Goal: Task Accomplishment & Management: Manage account settings

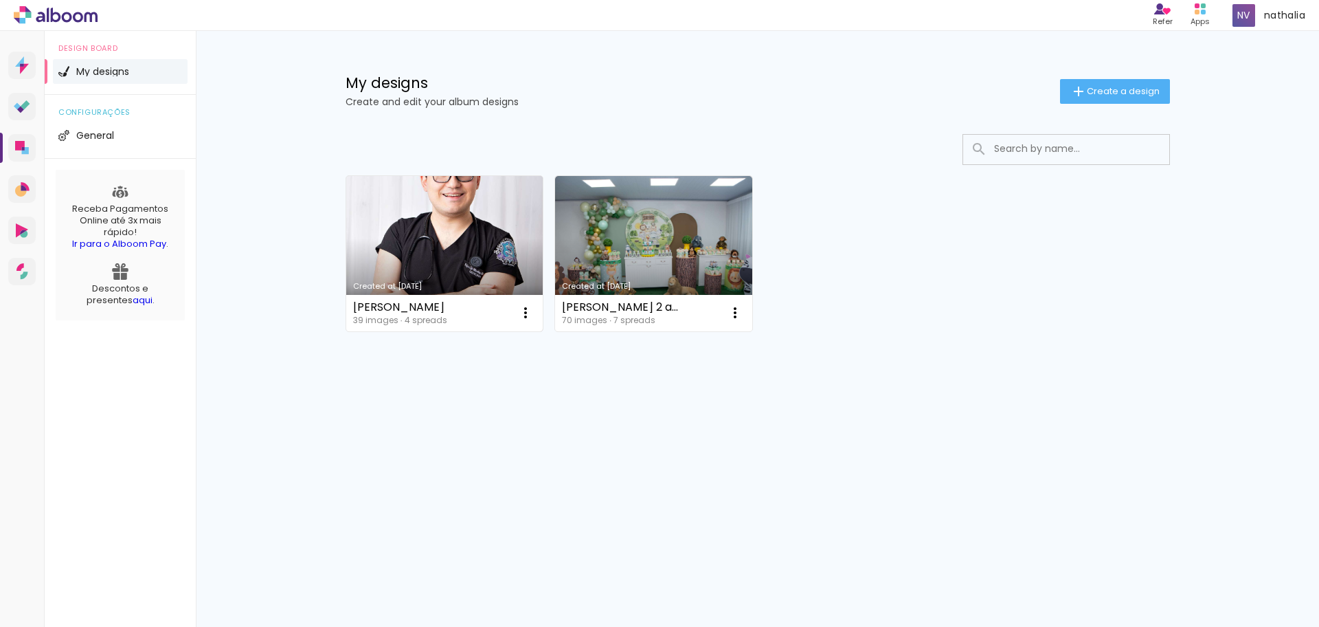
click at [414, 237] on link "Created at [DATE]" at bounding box center [444, 253] width 197 height 155
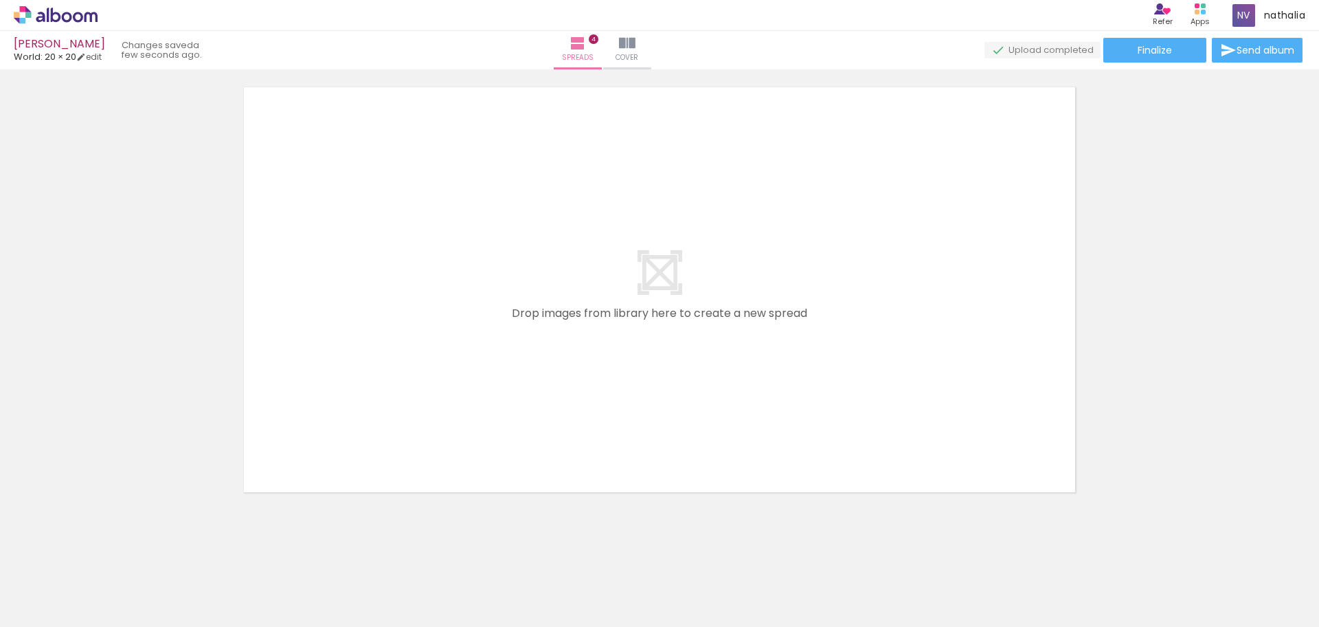
scroll to position [1887, 0]
click at [86, 59] on iron-icon at bounding box center [81, 57] width 10 height 10
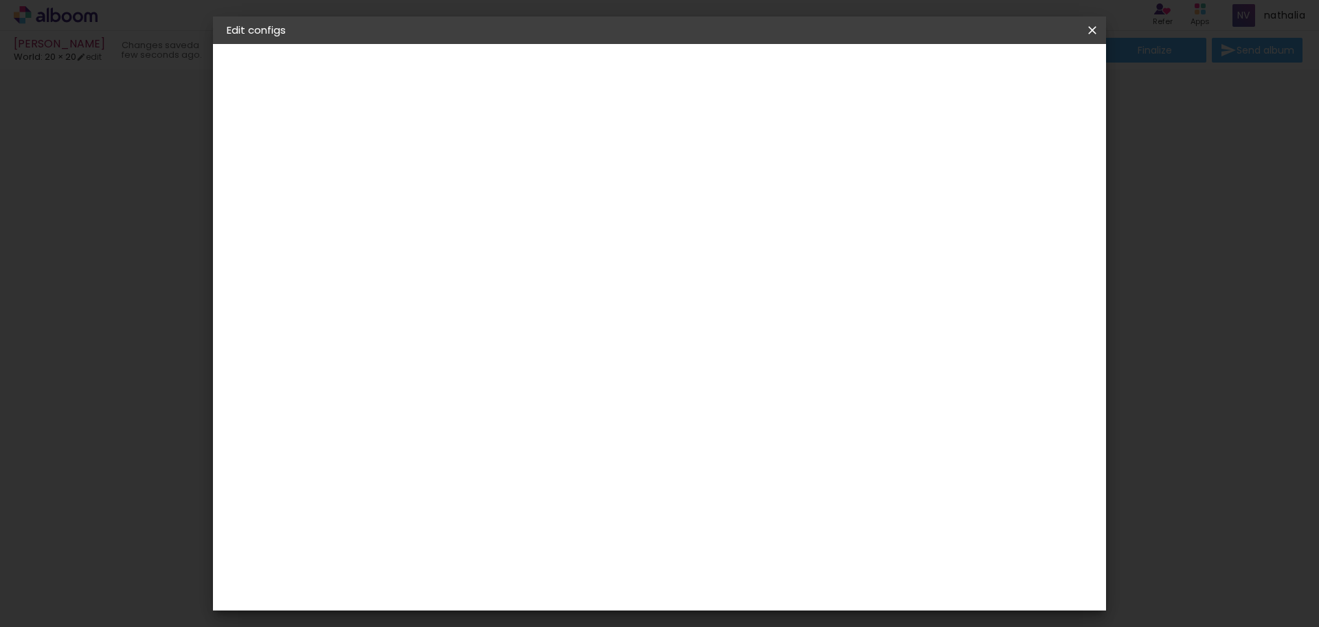
click at [260, 196] on span "20 × 20" at bounding box center [251, 201] width 35 height 10
click at [510, 231] on div "Select size" at bounding box center [479, 246] width 64 height 47
click at [249, 165] on iron-icon at bounding box center [242, 169] width 16 height 16
click at [539, 268] on input at bounding box center [478, 276] width 122 height 17
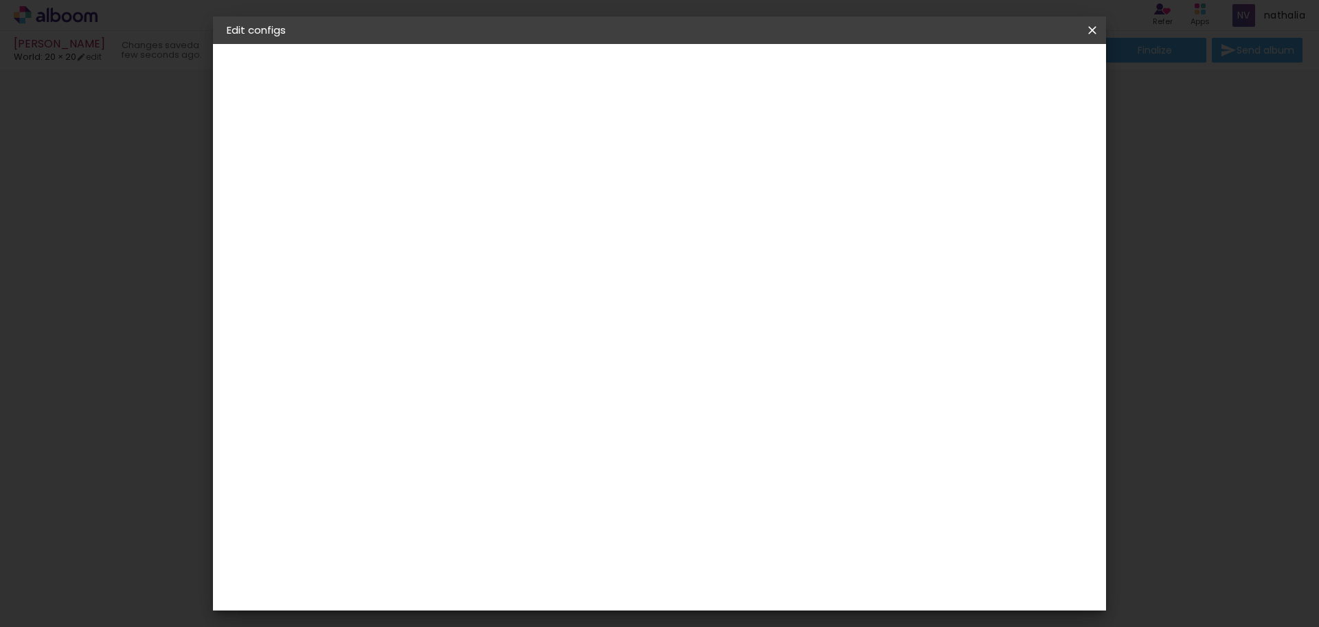
type input "WOR"
type paper-input "WOR"
click at [489, 311] on paper-item "World" at bounding box center [450, 326] width 77 height 30
click at [475, 320] on div "World" at bounding box center [458, 325] width 32 height 11
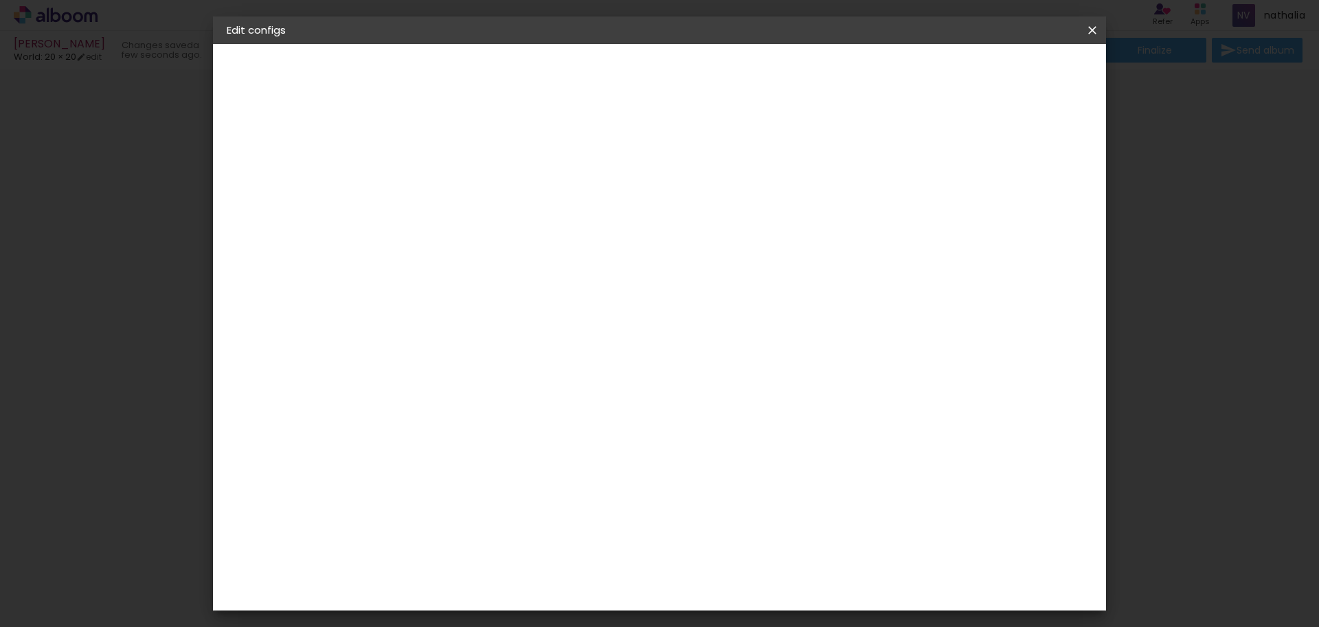
click at [475, 320] on div "World" at bounding box center [458, 325] width 32 height 11
click at [616, 161] on div "Supplier Choose a supplier or continue with free size Previous Next" at bounding box center [504, 102] width 224 height 117
click at [469, 320] on div "World" at bounding box center [458, 325] width 32 height 11
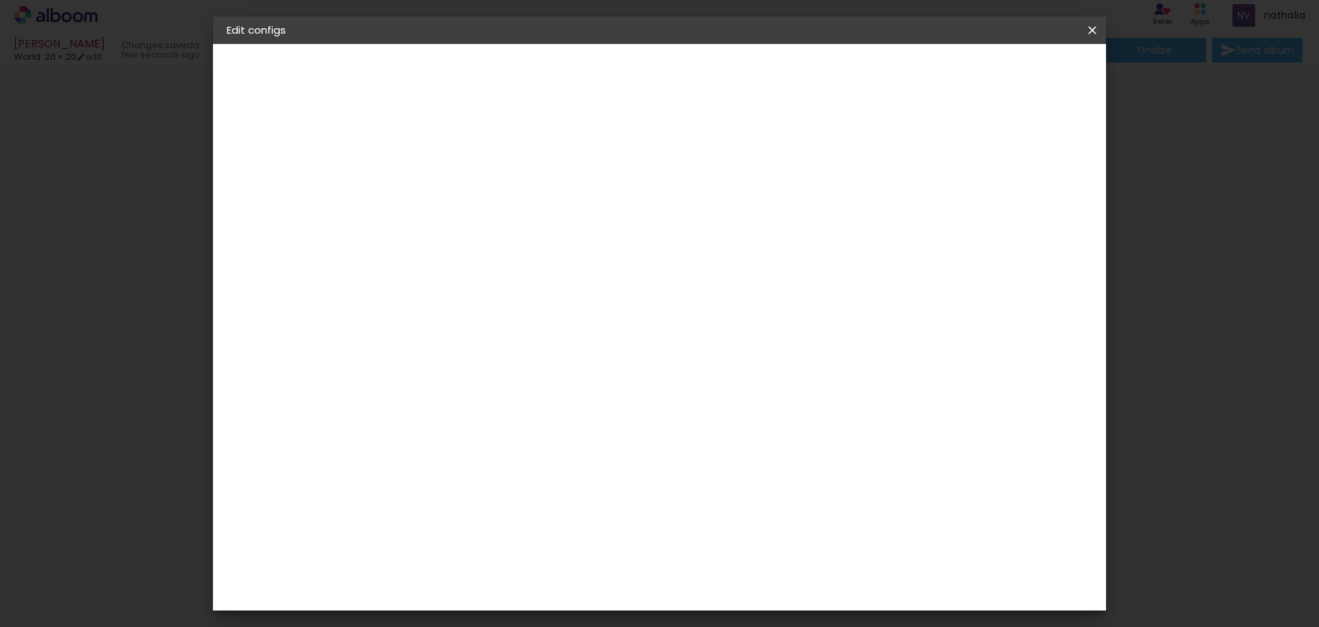
click at [469, 320] on div "World" at bounding box center [458, 325] width 32 height 11
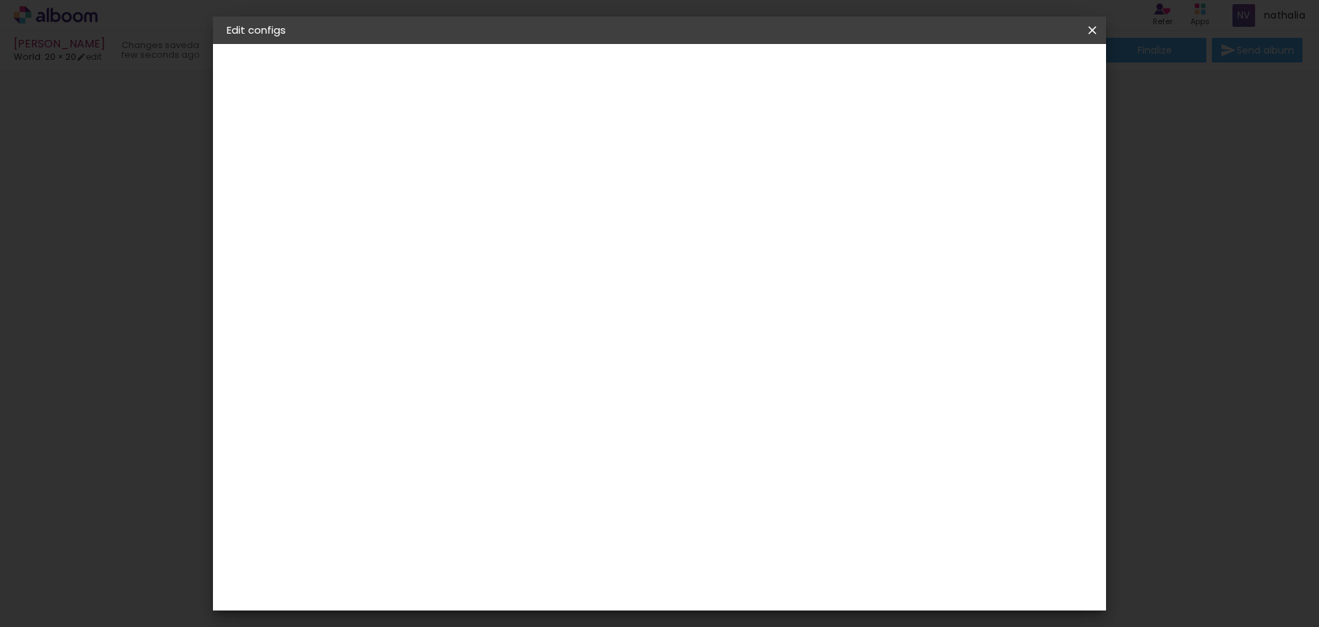
click at [469, 320] on div "World" at bounding box center [458, 325] width 32 height 11
click at [466, 311] on paper-item "World" at bounding box center [450, 326] width 77 height 30
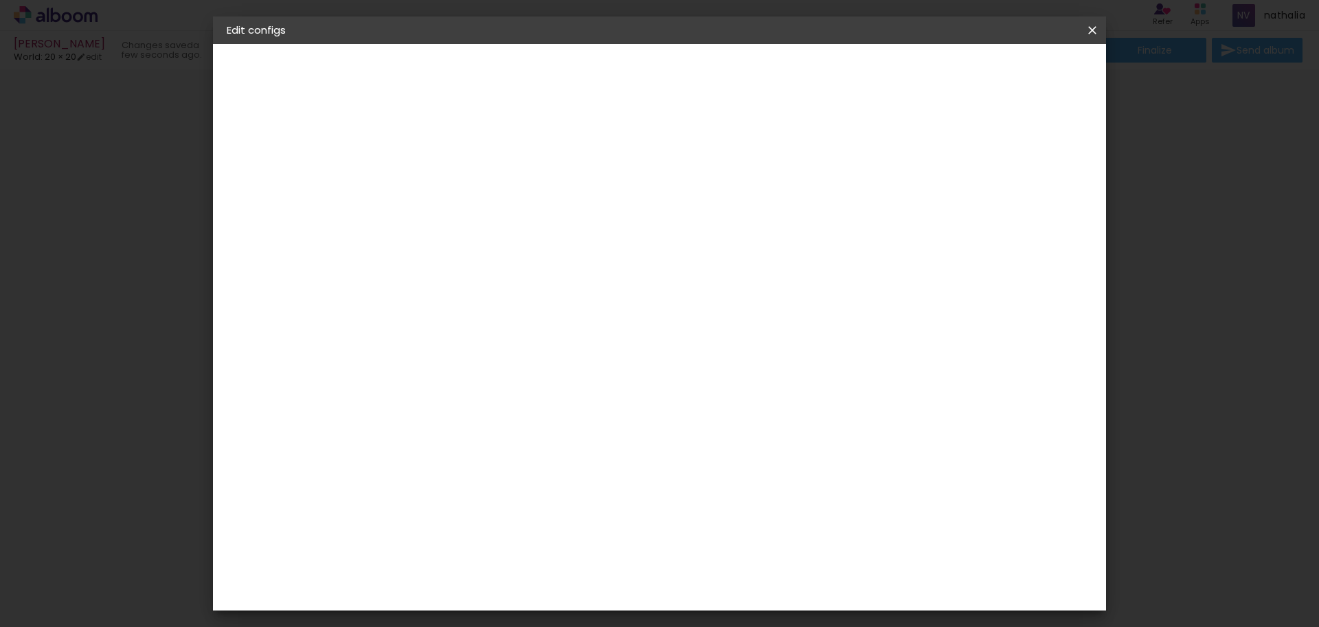
click at [467, 262] on paper-input-container "WOR" at bounding box center [450, 277] width 77 height 31
type input "W"
type input "WOR"
click at [467, 320] on div "World" at bounding box center [458, 325] width 32 height 11
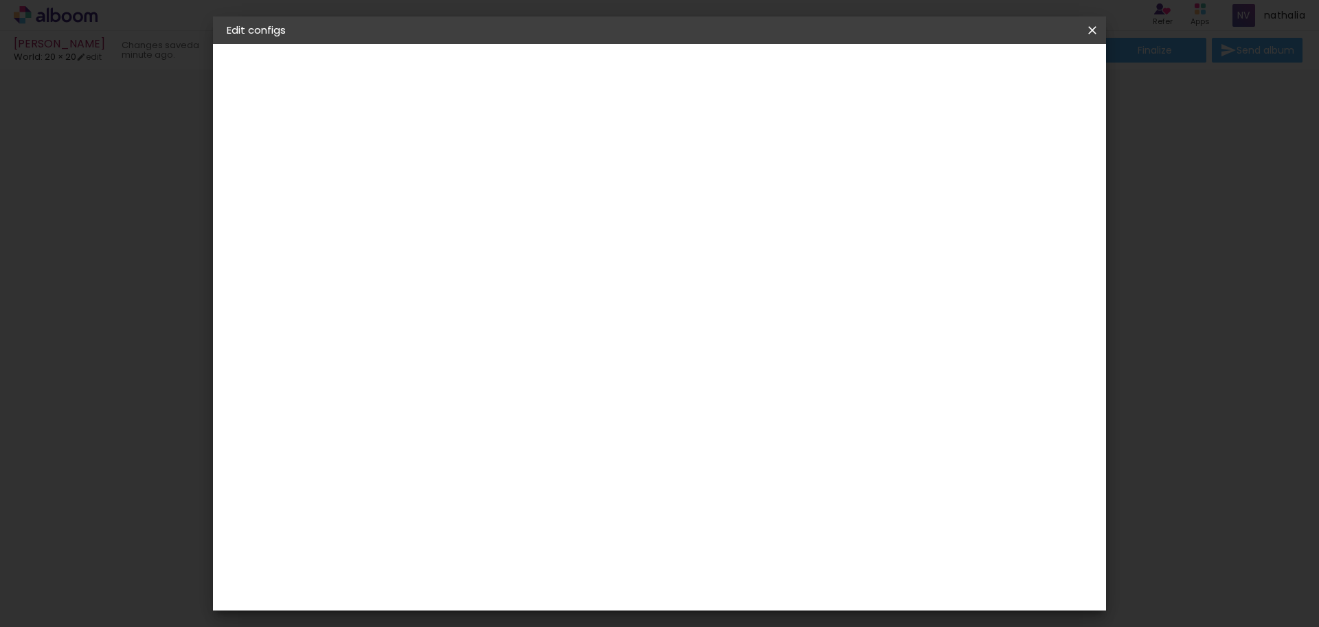
click at [467, 320] on div "World" at bounding box center [458, 325] width 32 height 11
click at [1093, 32] on iron-icon at bounding box center [1092, 30] width 16 height 14
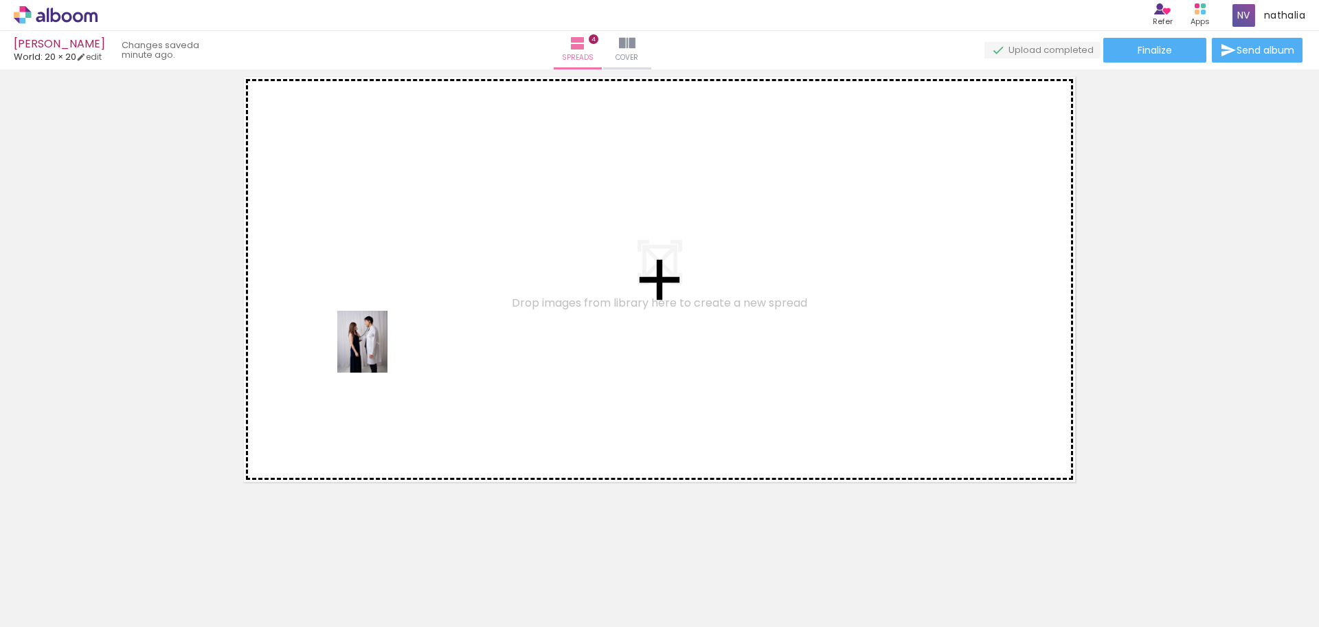
drag, startPoint x: 364, startPoint y: 574, endPoint x: 379, endPoint y: 346, distance: 229.3
click at [379, 346] on quentale-workspace at bounding box center [659, 313] width 1319 height 627
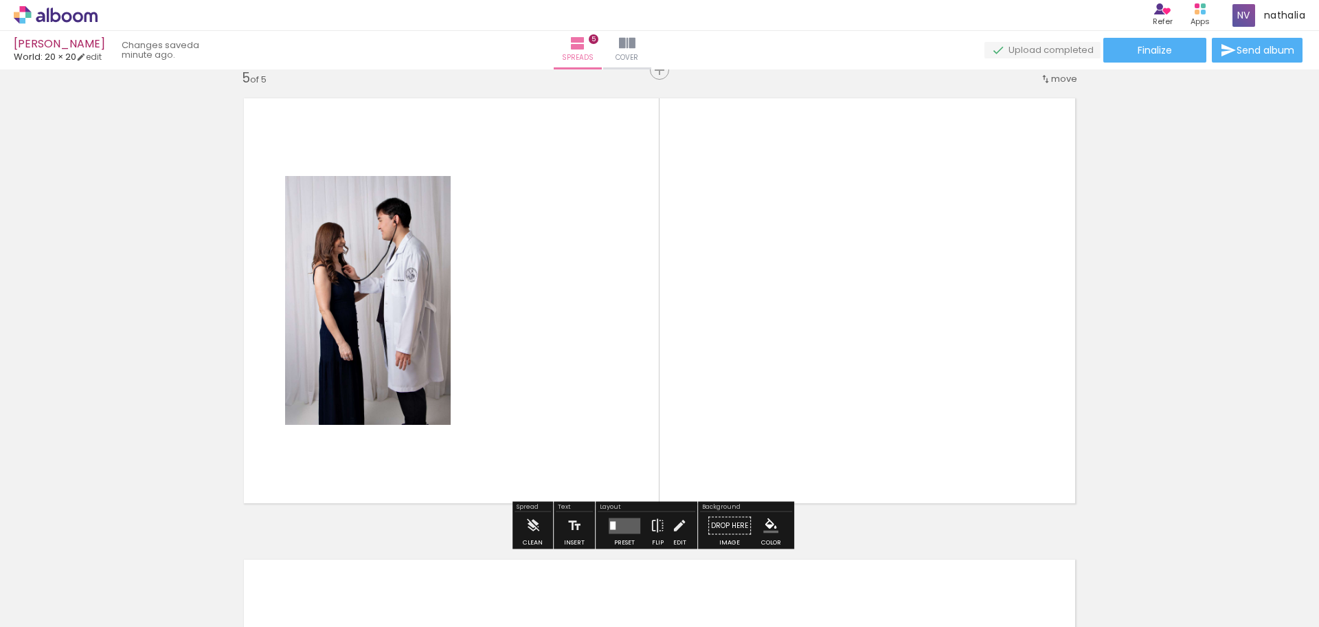
scroll to position [1862, 0]
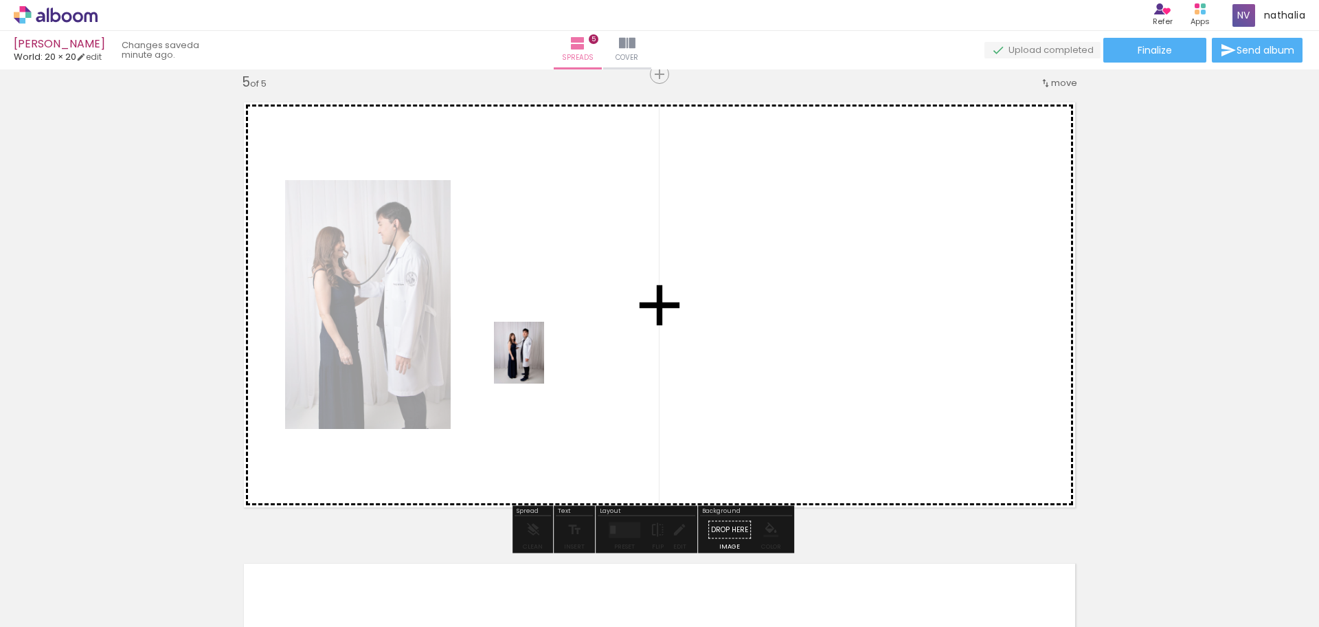
drag, startPoint x: 463, startPoint y: 585, endPoint x: 535, endPoint y: 363, distance: 233.3
click at [535, 363] on quentale-workspace at bounding box center [659, 313] width 1319 height 627
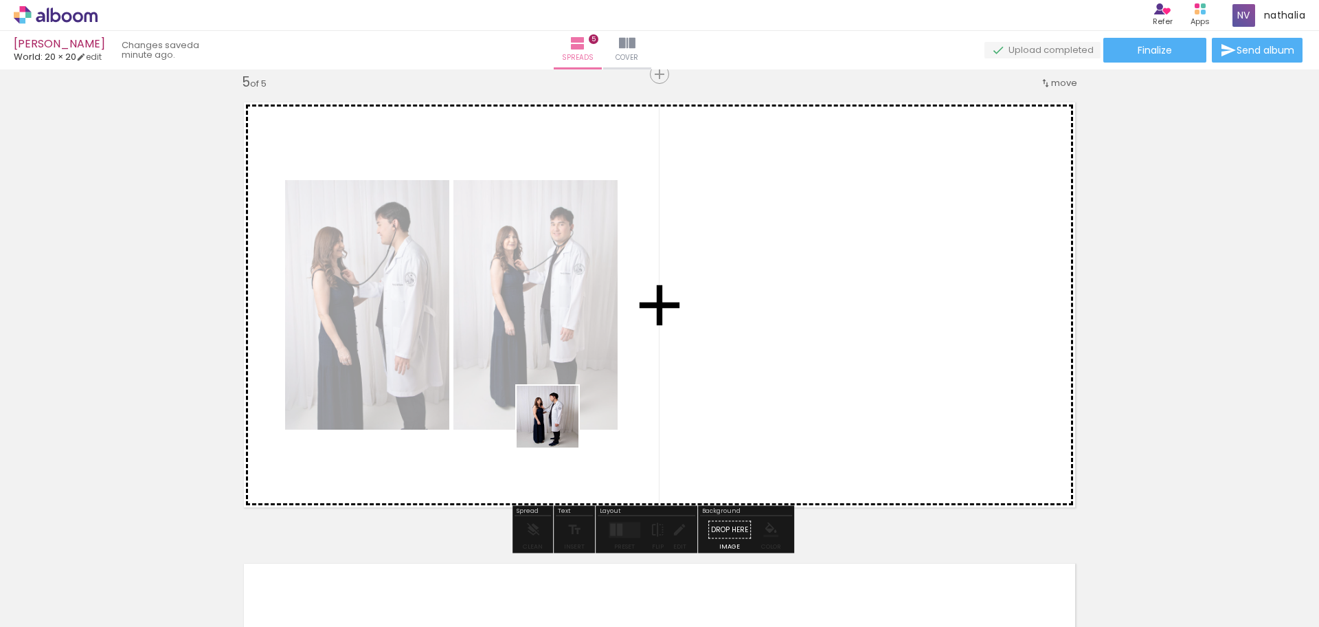
drag, startPoint x: 529, startPoint y: 593, endPoint x: 565, endPoint y: 379, distance: 216.6
click at [565, 379] on quentale-workspace at bounding box center [659, 313] width 1319 height 627
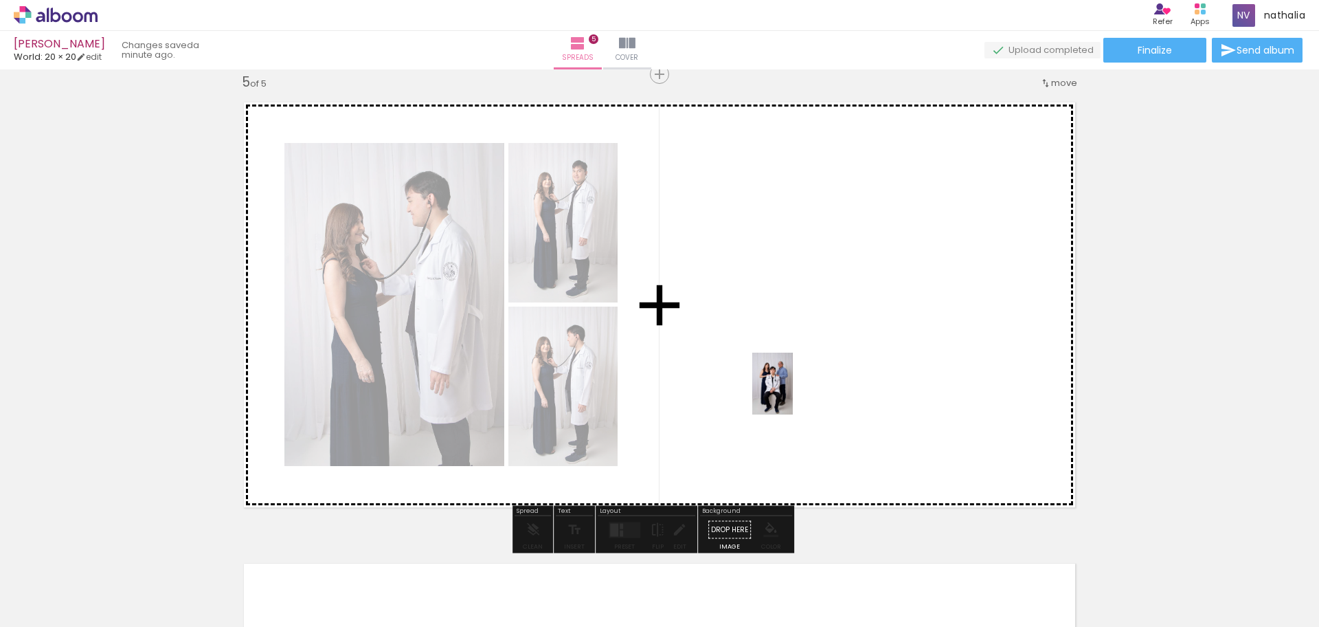
drag, startPoint x: 747, startPoint y: 596, endPoint x: 793, endPoint y: 394, distance: 207.8
click at [793, 394] on quentale-workspace at bounding box center [659, 313] width 1319 height 627
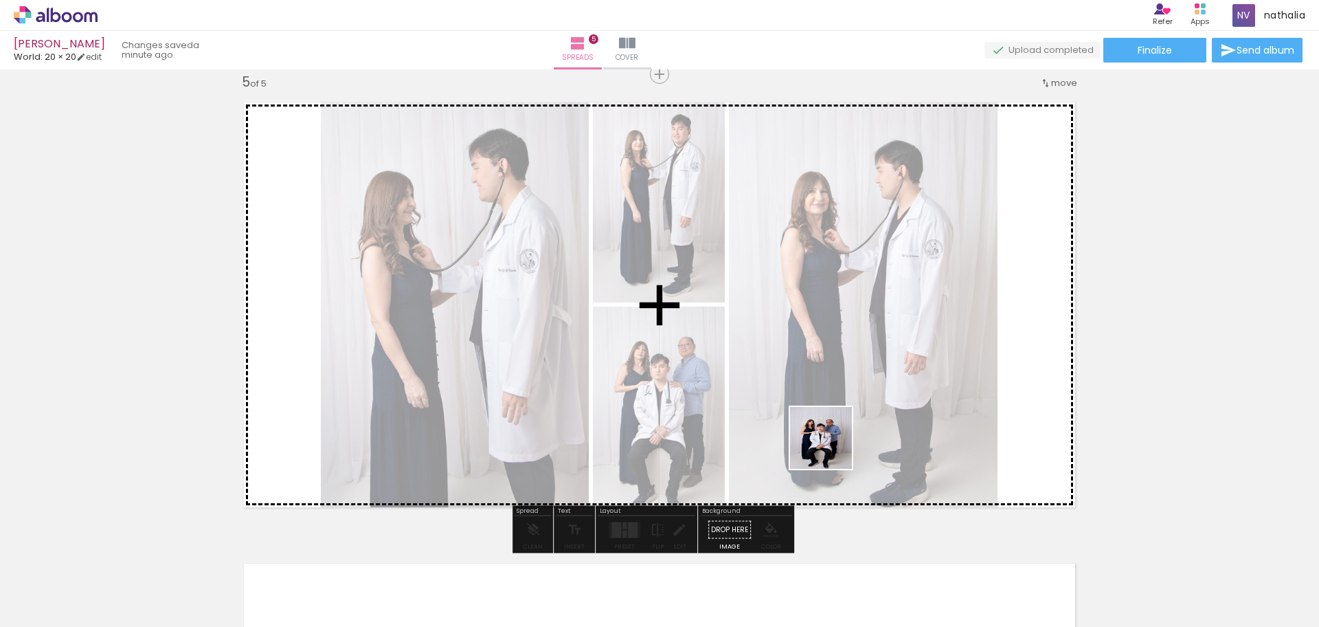
drag, startPoint x: 824, startPoint y: 578, endPoint x: 831, endPoint y: 426, distance: 152.0
click at [831, 426] on quentale-workspace at bounding box center [659, 313] width 1319 height 627
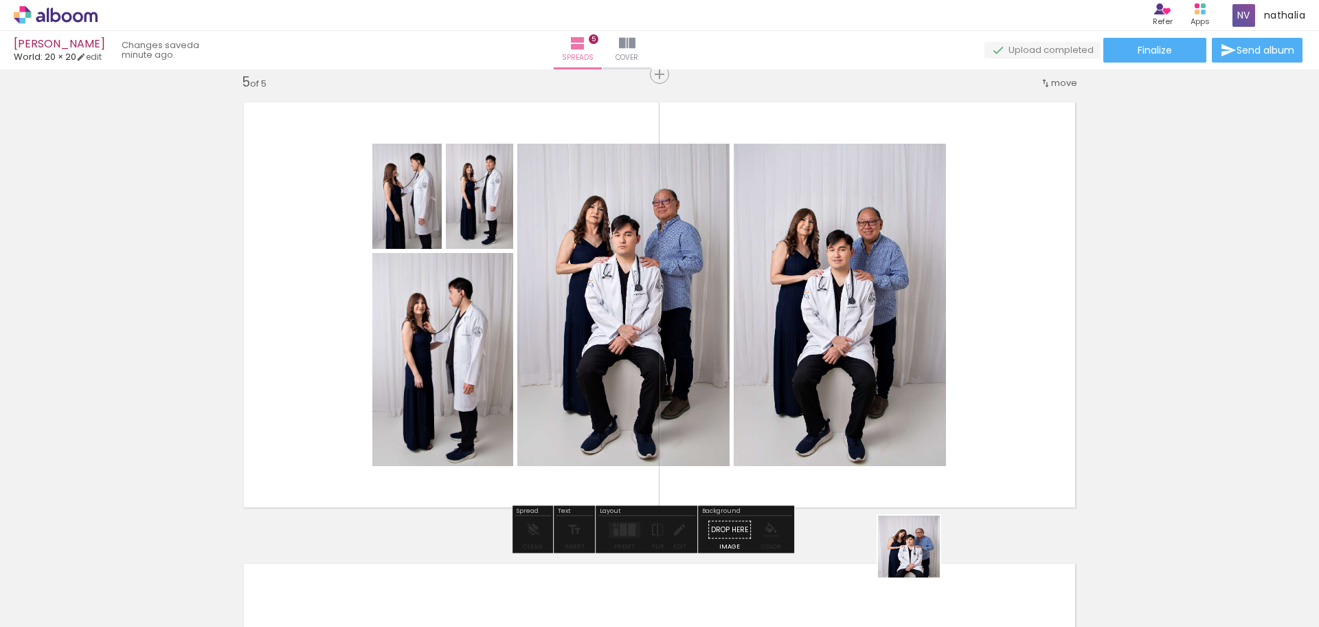
drag, startPoint x: 913, startPoint y: 601, endPoint x: 942, endPoint y: 438, distance: 165.3
click at [942, 438] on quentale-workspace at bounding box center [659, 313] width 1319 height 627
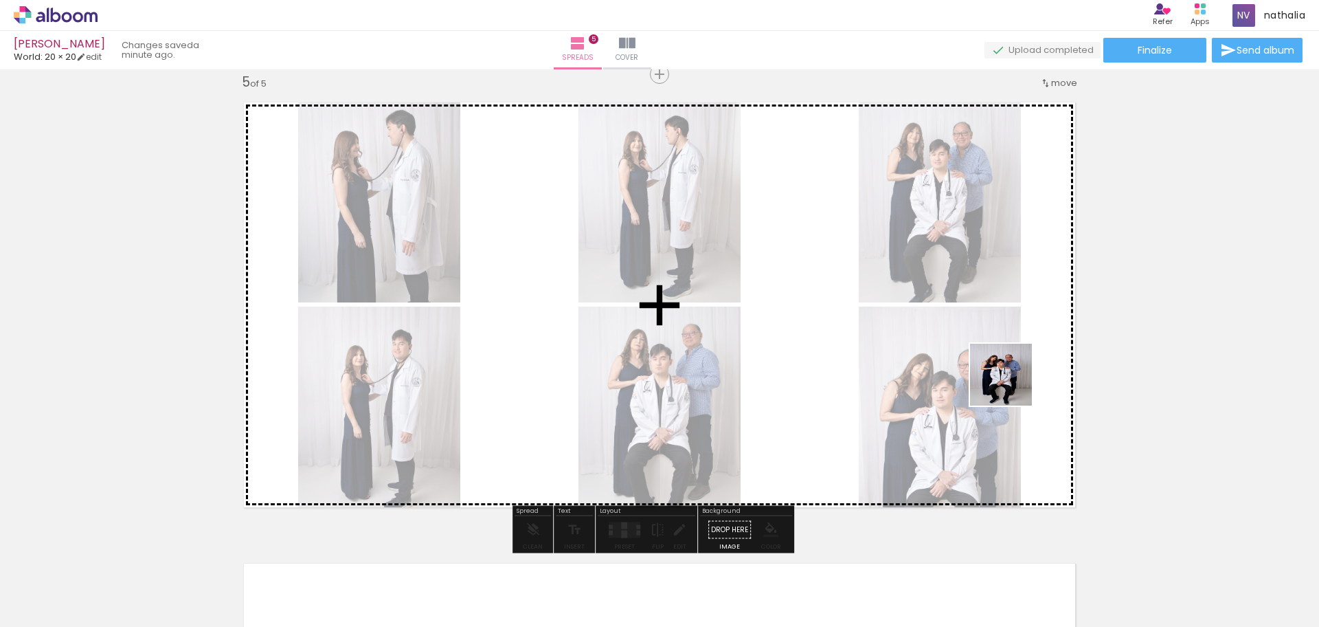
drag, startPoint x: 984, startPoint y: 585, endPoint x: 1011, endPoint y: 385, distance: 201.7
click at [1011, 385] on quentale-workspace at bounding box center [659, 313] width 1319 height 627
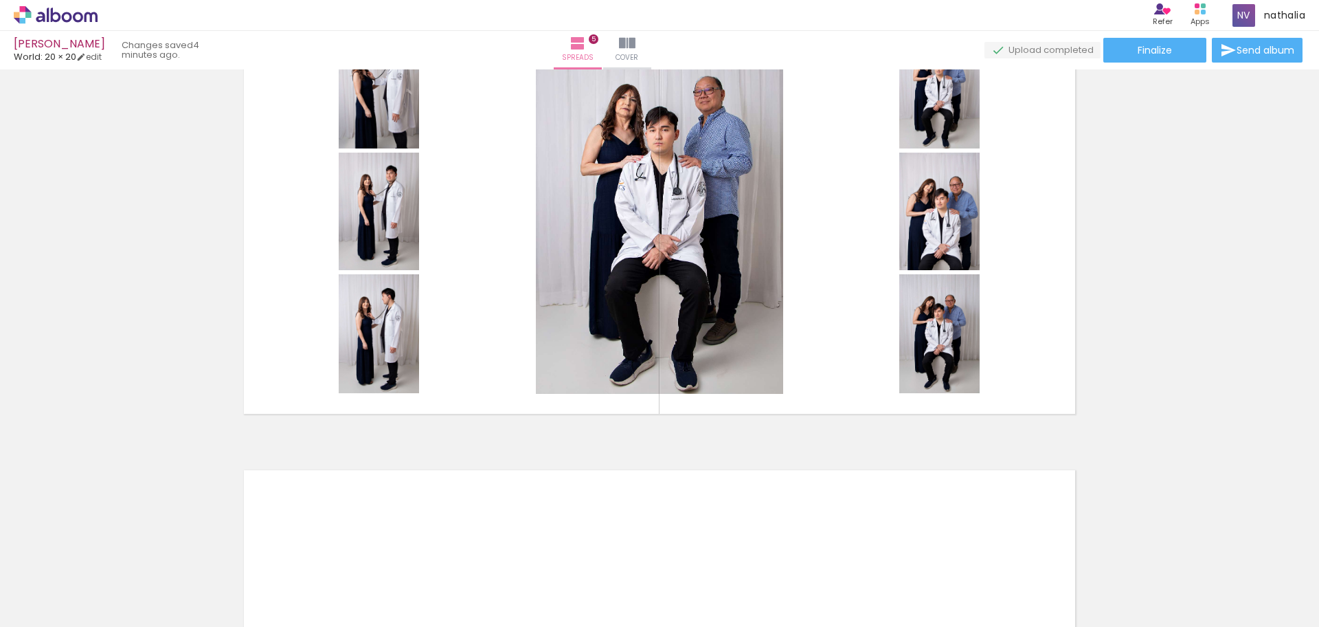
scroll to position [1959, 0]
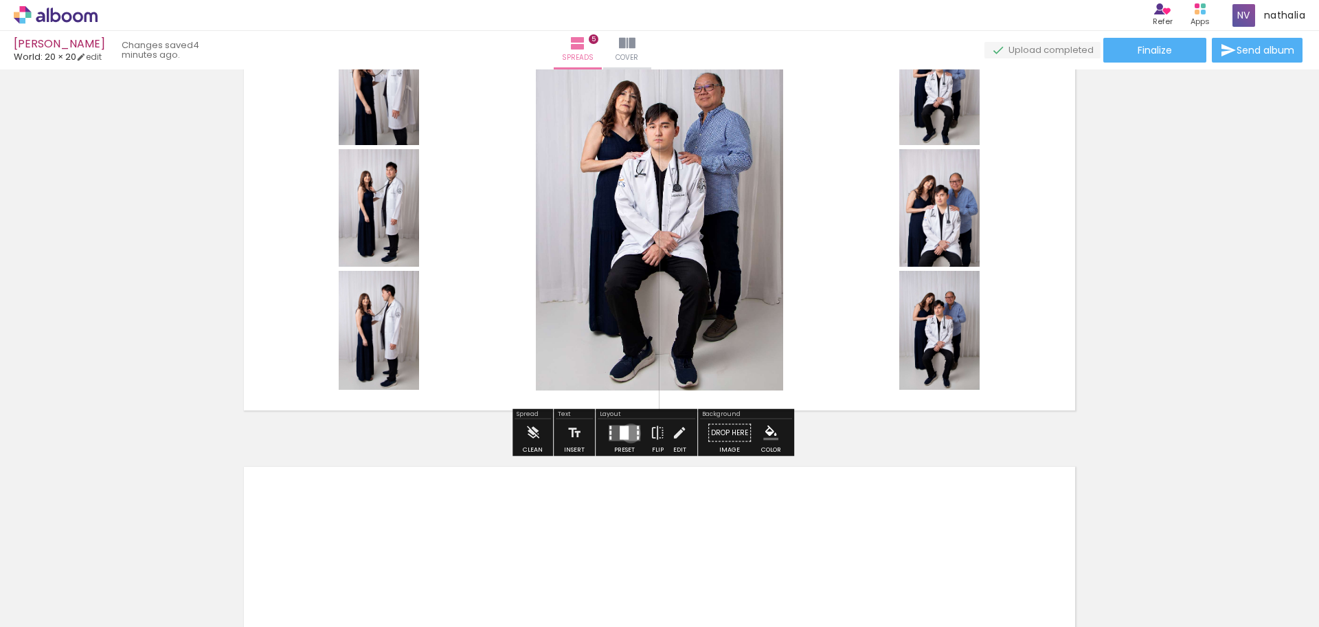
click at [629, 433] on quentale-layouter at bounding box center [625, 433] width 32 height 16
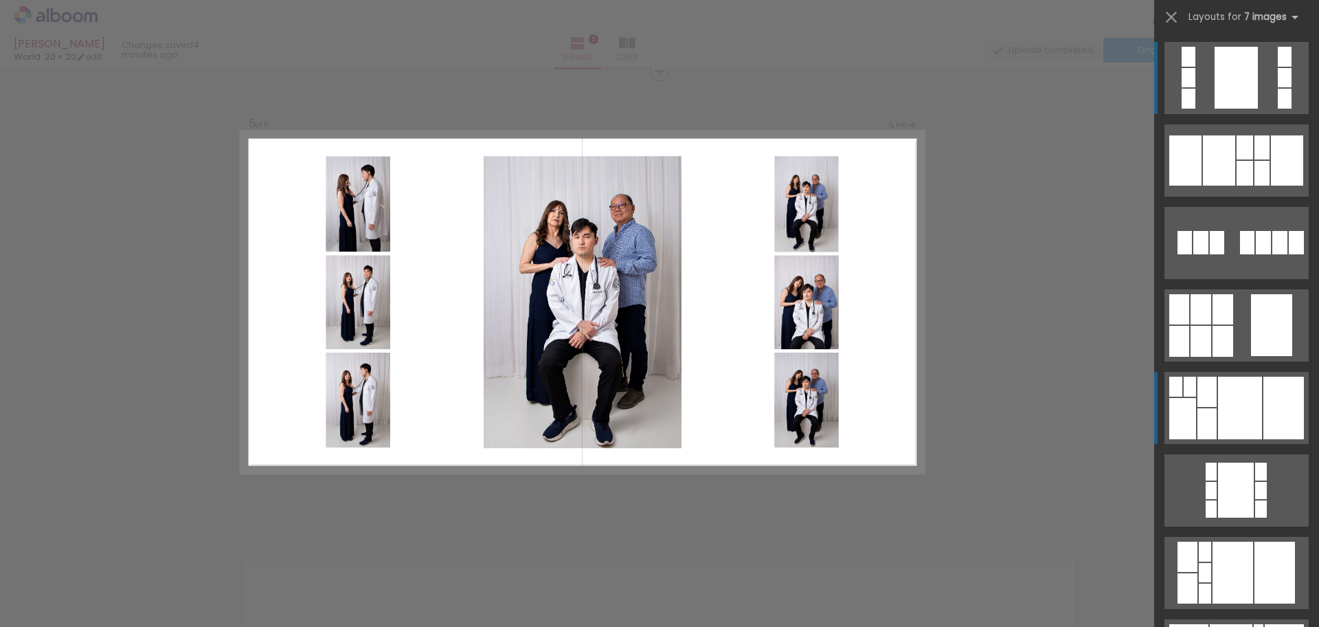
scroll to position [1862, 0]
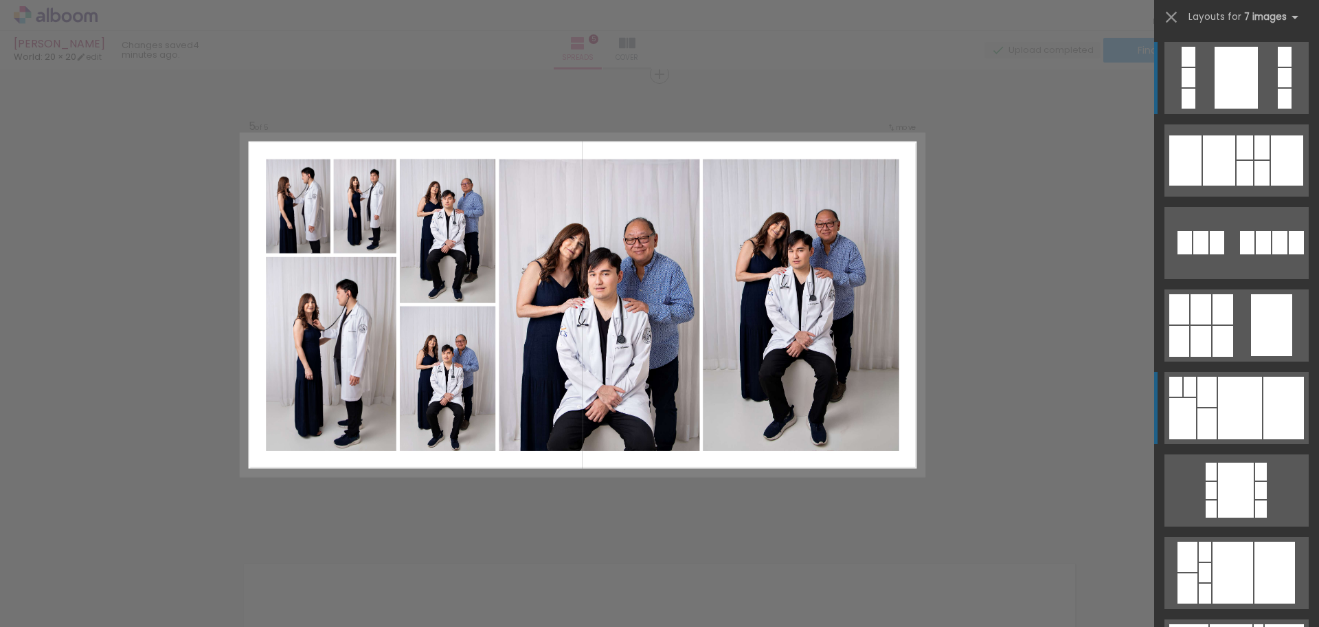
click at [1218, 402] on div at bounding box center [1240, 407] width 44 height 63
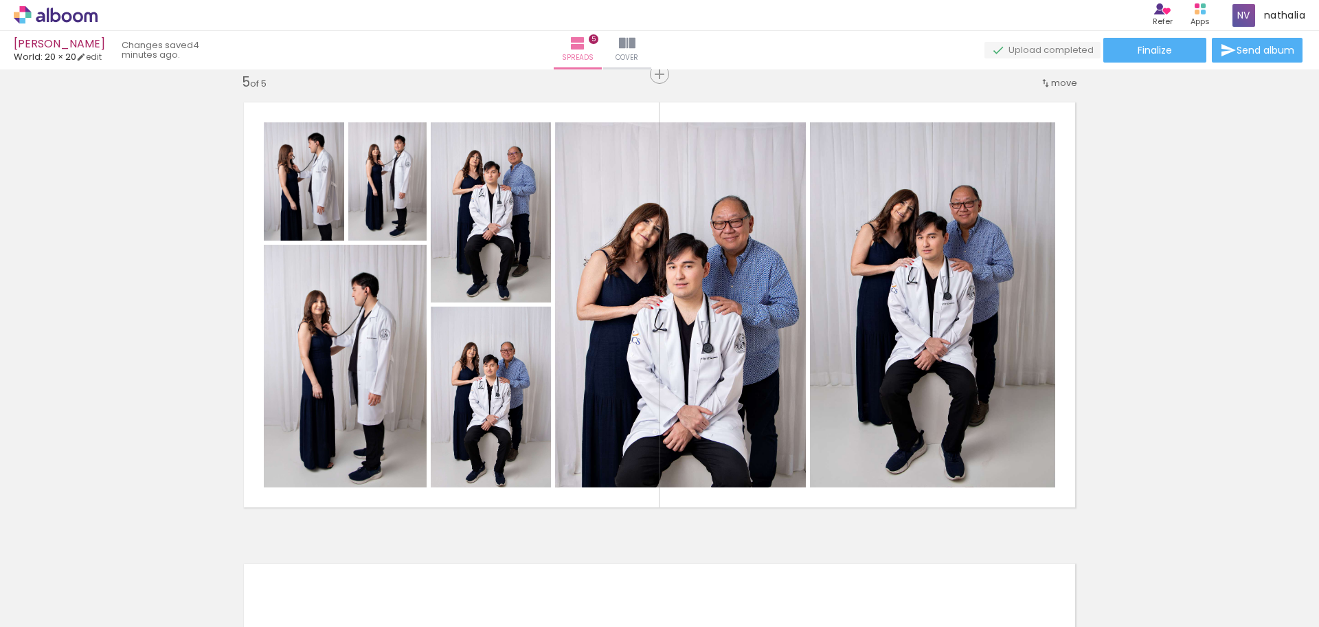
click at [1265, 34] on div "felipe World: 20 × 20 edit 4 minutes ago. Spreads 5 Cover Finalize Send album" at bounding box center [659, 34] width 1319 height 69
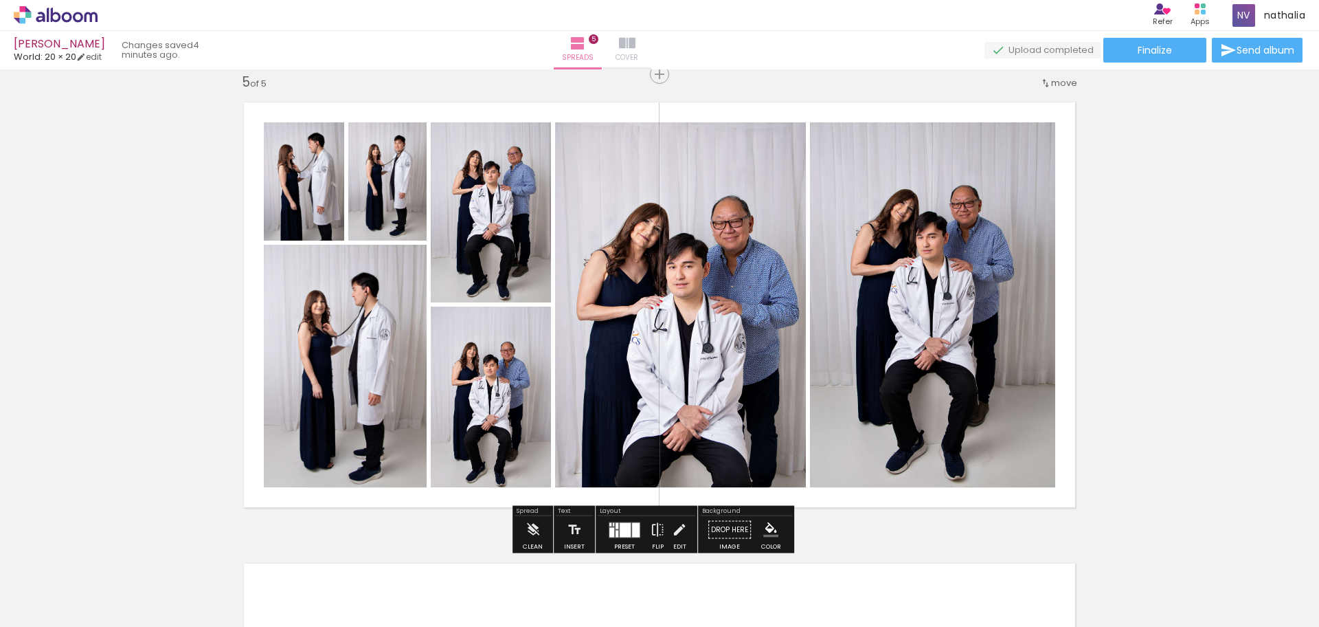
click at [651, 68] on paper-button "Cover" at bounding box center [627, 50] width 48 height 38
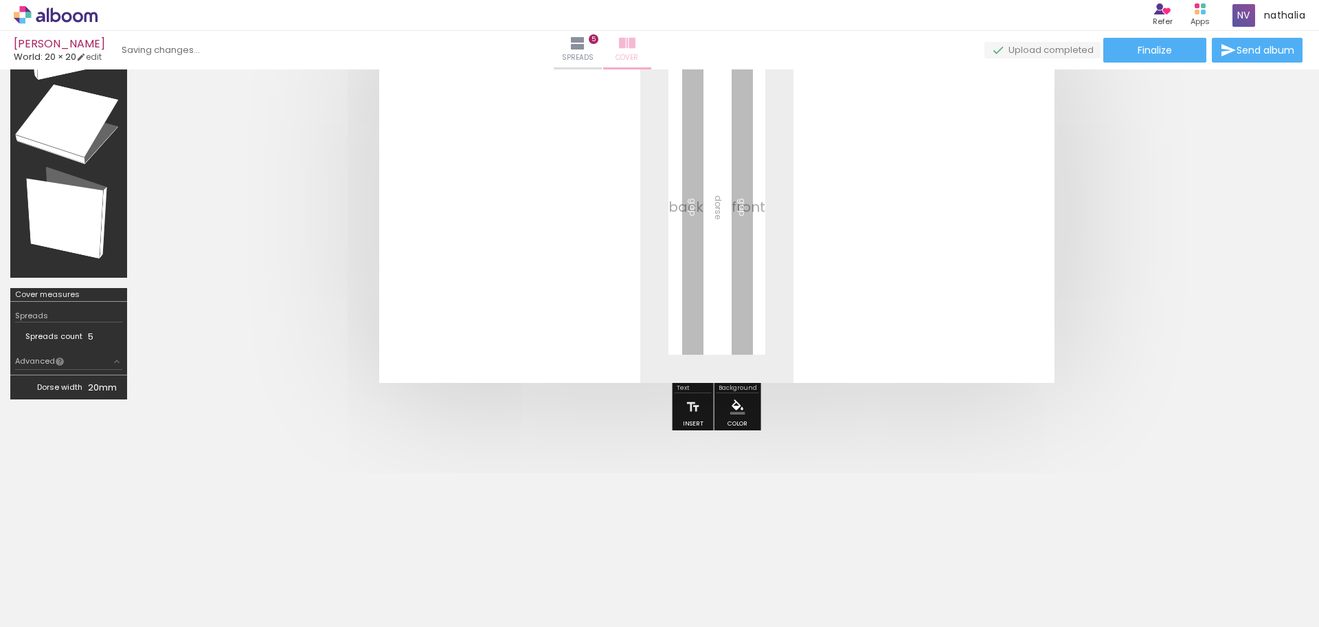
scroll to position [121, 0]
click at [63, 605] on paper-button "Add Images" at bounding box center [36, 608] width 54 height 22
click at [0, 0] on input "file" at bounding box center [0, 0] width 0 height 0
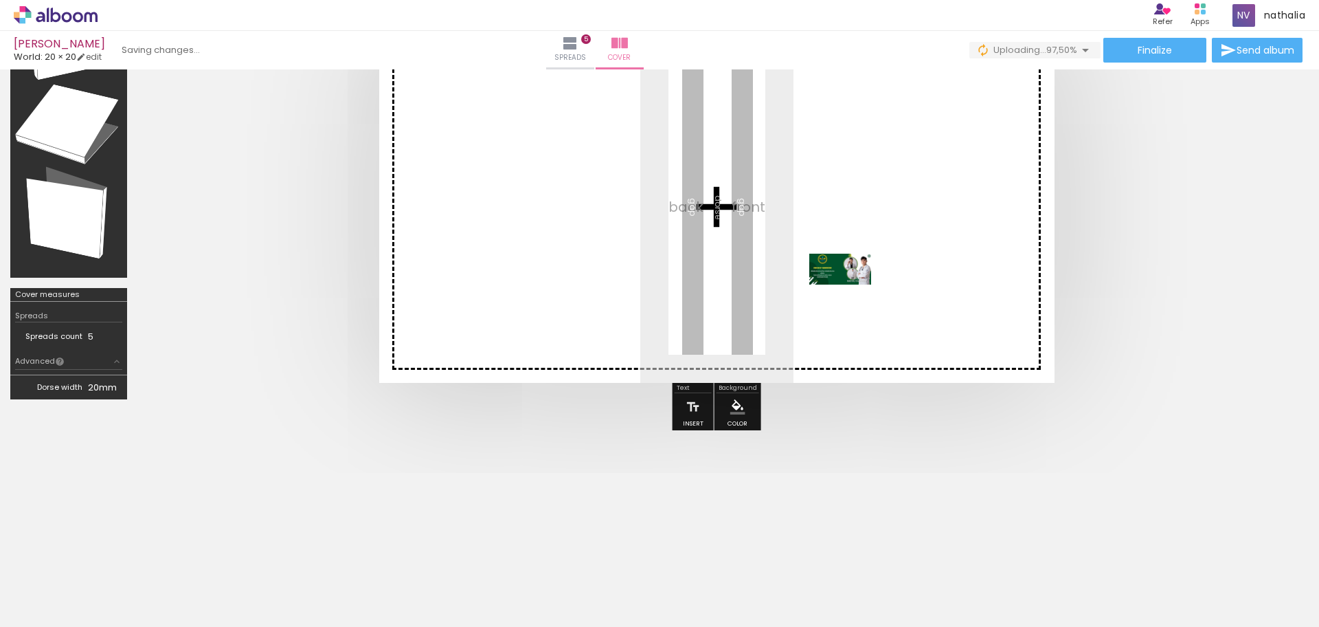
drag, startPoint x: 1090, startPoint y: 499, endPoint x: 846, endPoint y: 291, distance: 319.7
click at [846, 291] on quentale-workspace at bounding box center [659, 313] width 1319 height 627
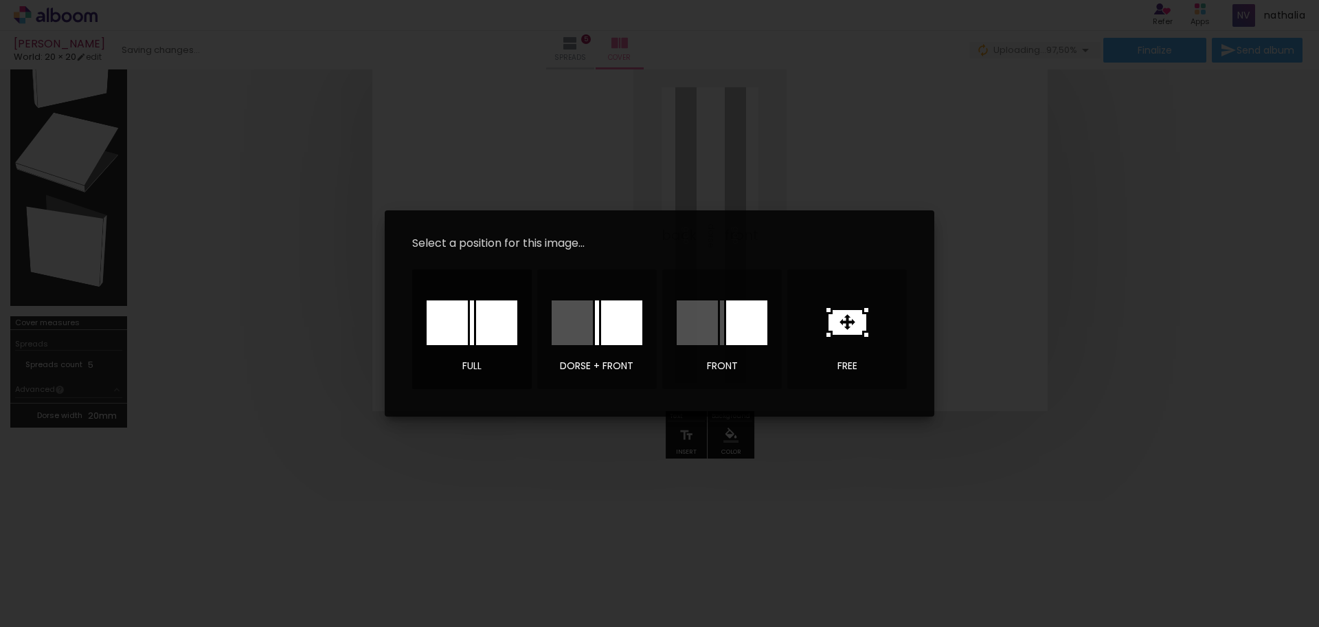
click at [493, 347] on div at bounding box center [472, 322] width 96 height 69
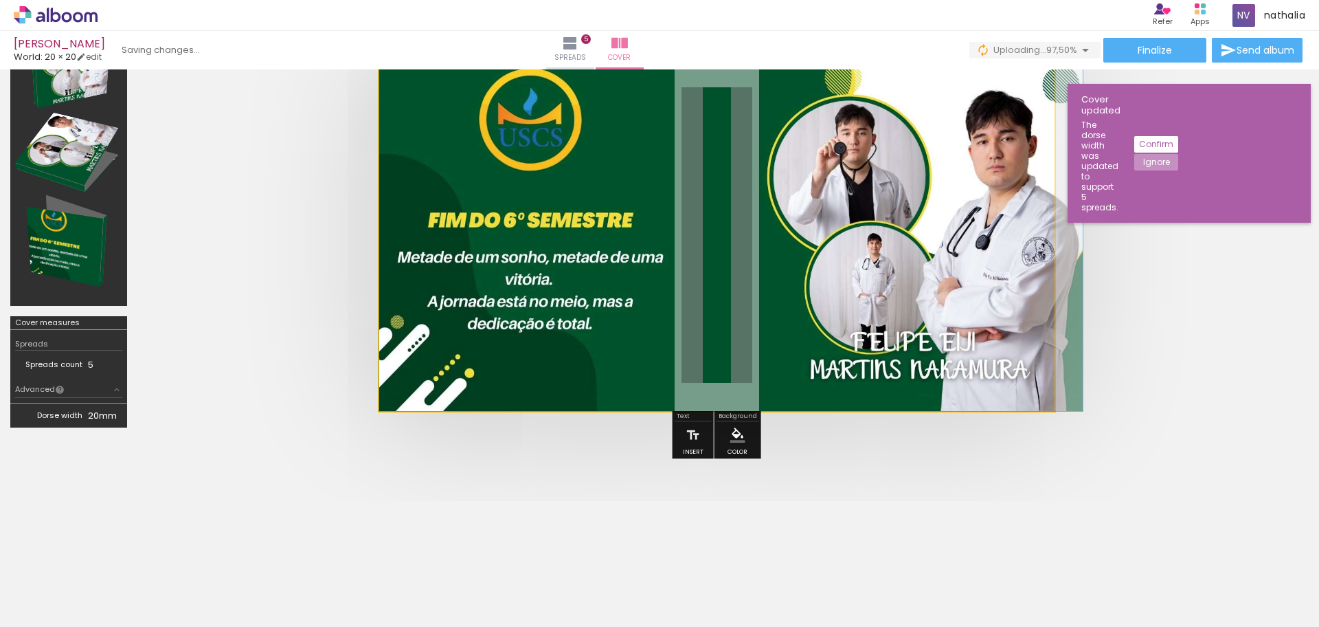
scroll to position [0, 1875]
drag, startPoint x: 702, startPoint y: 271, endPoint x: 760, endPoint y: 275, distance: 57.8
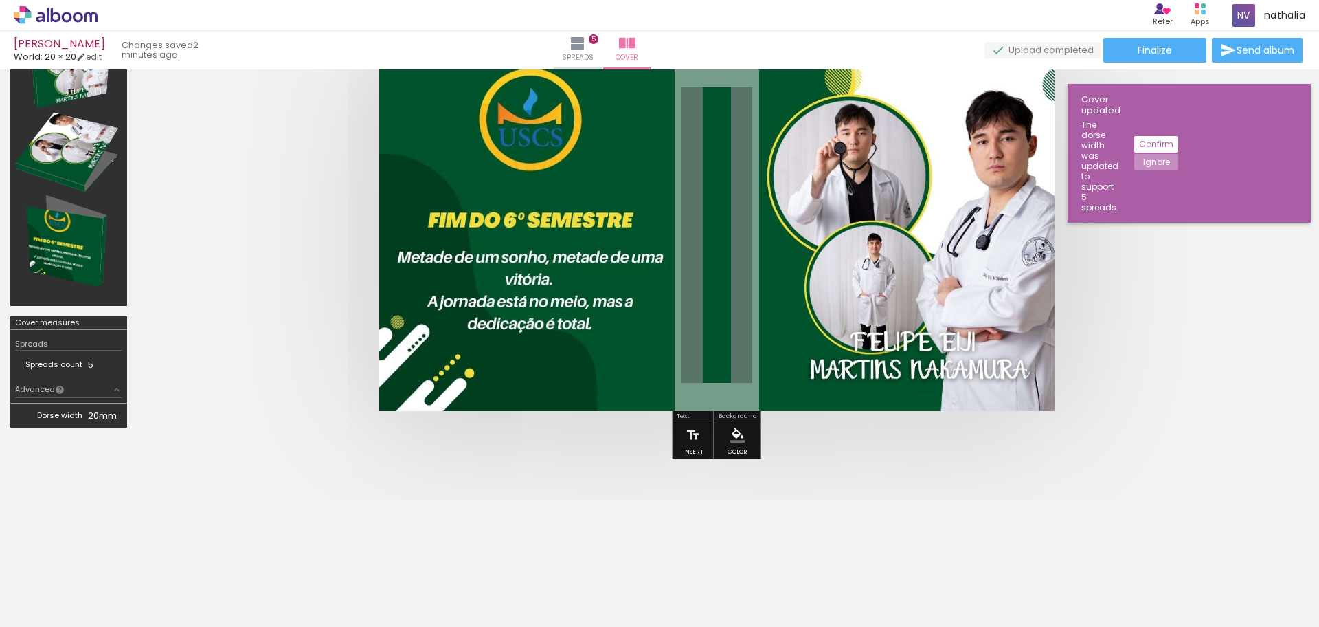
click at [50, 616] on span "Add Images" at bounding box center [42, 618] width 29 height 15
click at [0, 0] on input "file" at bounding box center [0, 0] width 0 height 0
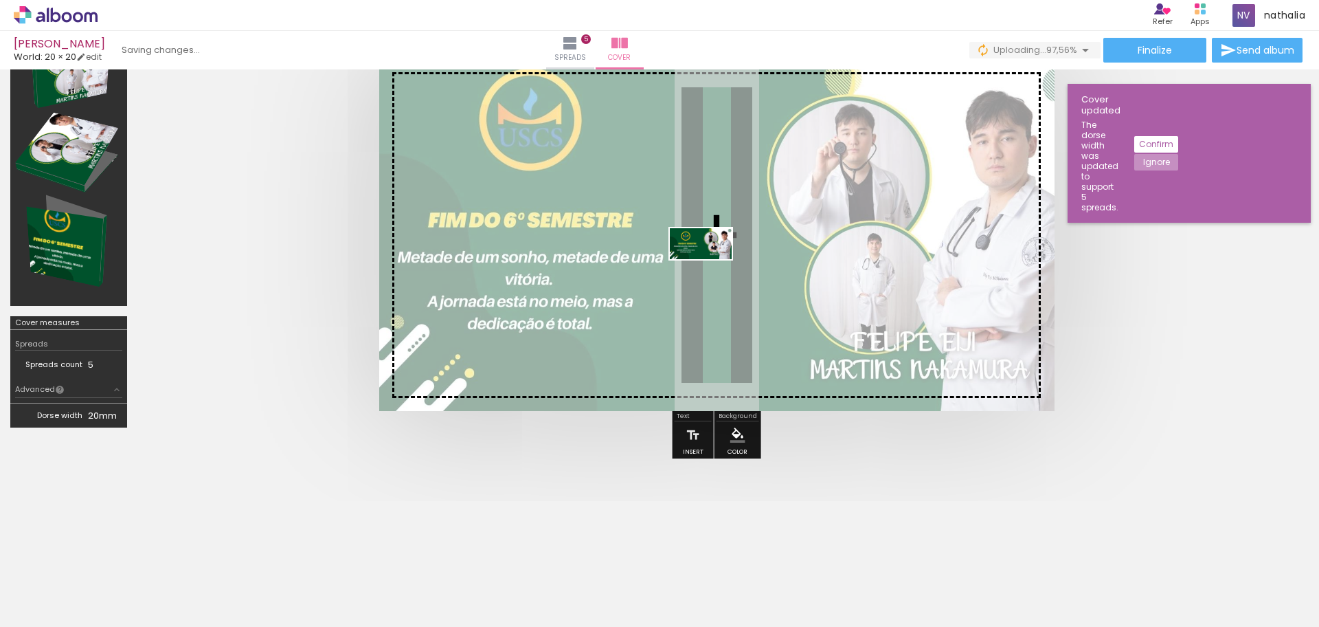
drag, startPoint x: 1271, startPoint y: 589, endPoint x: 694, endPoint y: 258, distance: 665.0
click at [694, 258] on quentale-workspace at bounding box center [659, 313] width 1319 height 627
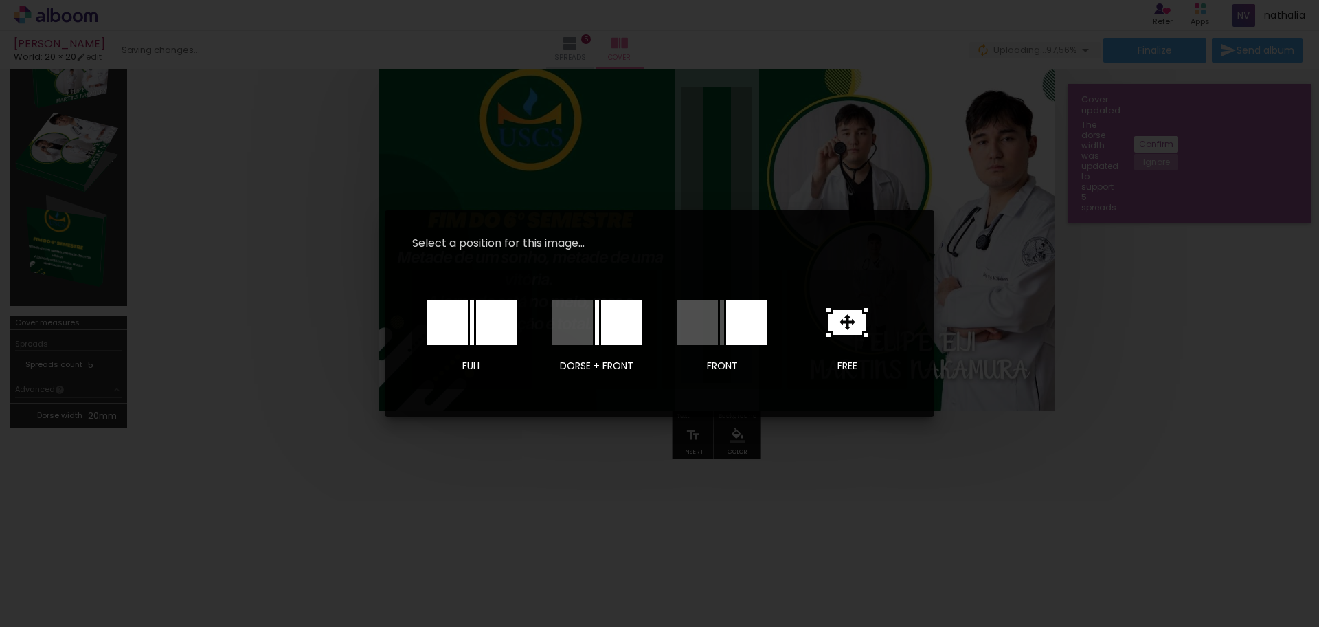
click at [477, 335] on div at bounding box center [496, 322] width 41 height 45
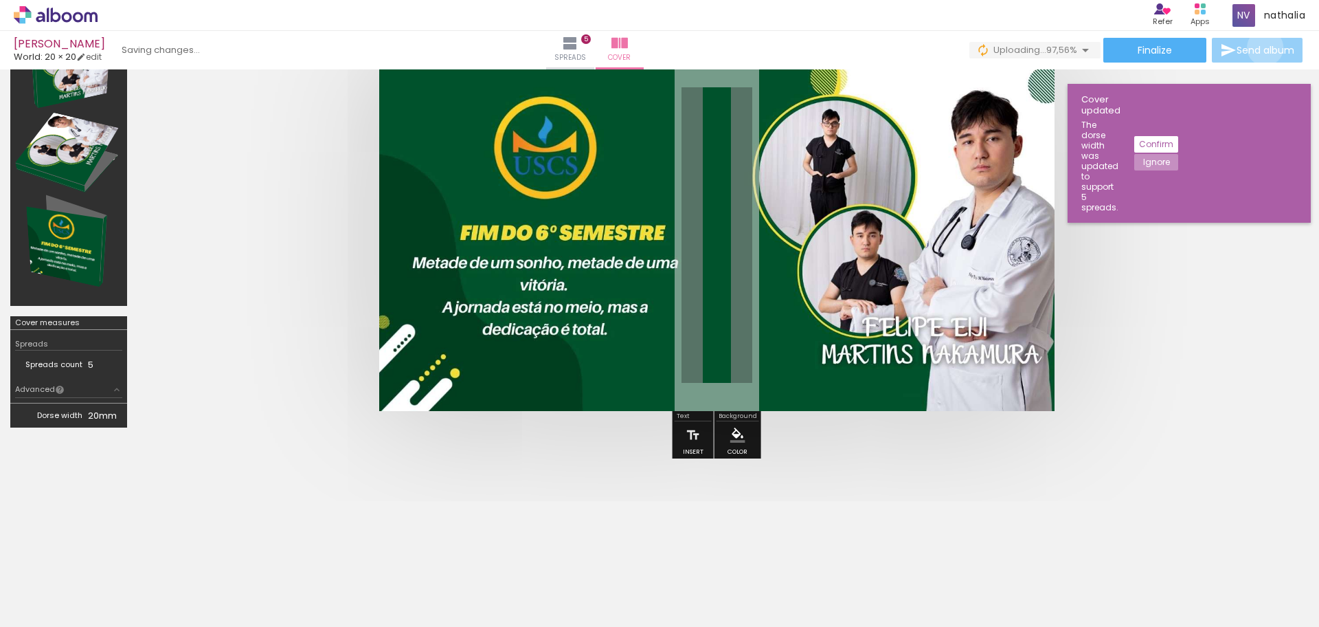
click at [1262, 47] on span "Send album" at bounding box center [1266, 50] width 58 height 10
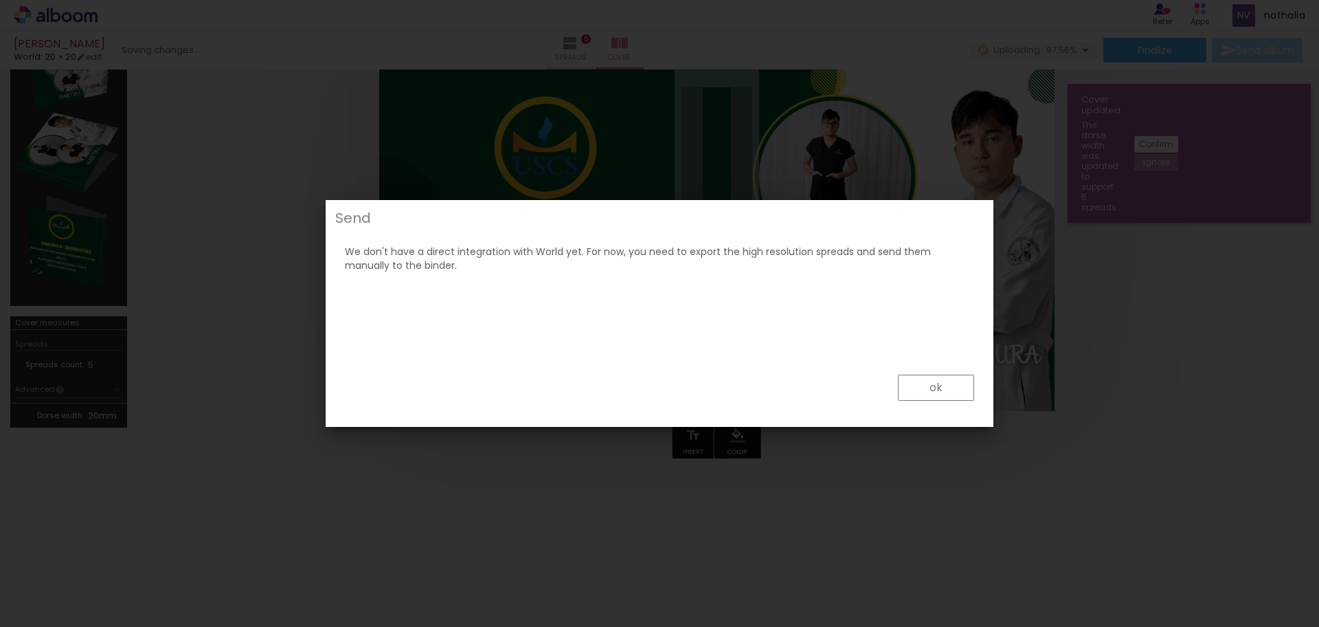
click at [0, 0] on slot "ok" at bounding box center [0, 0] width 0 height 0
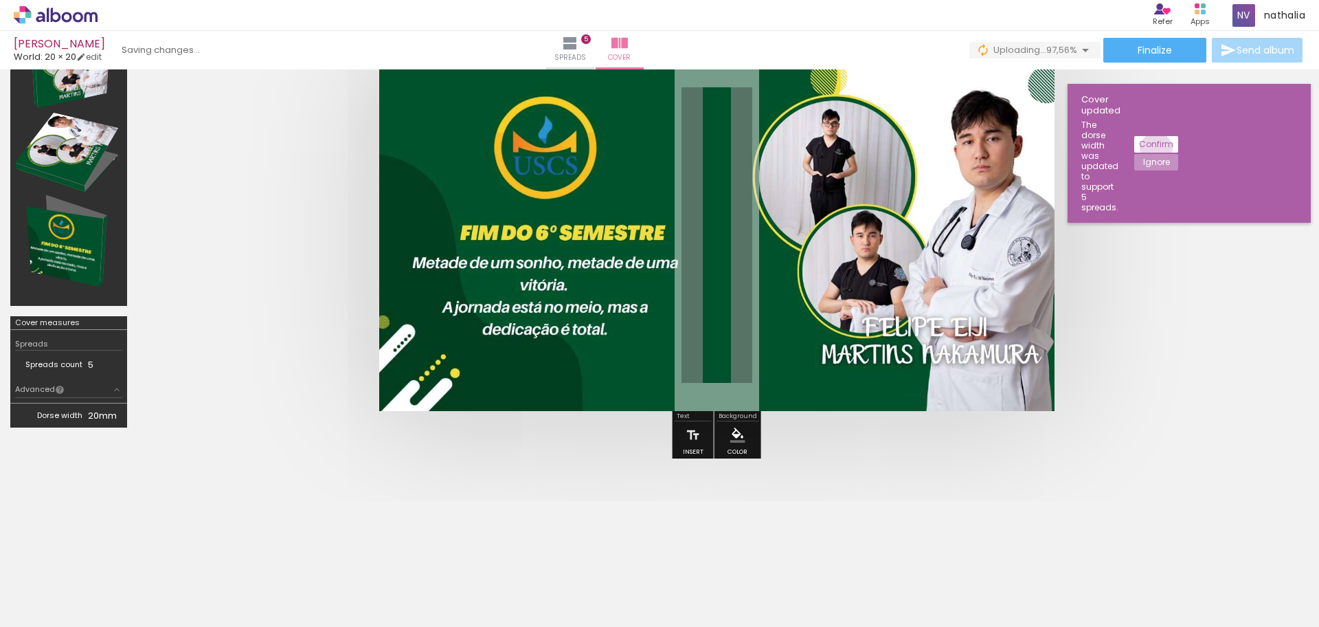
click at [0, 0] on slot "Confirm" at bounding box center [0, 0] width 0 height 0
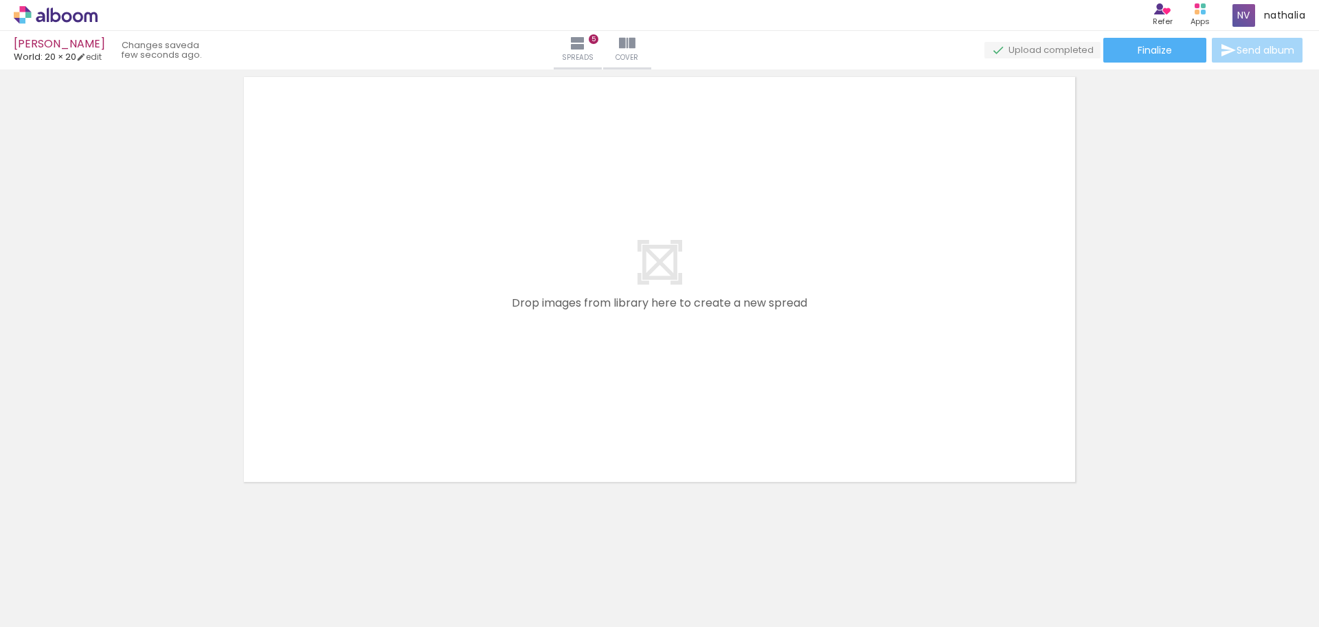
scroll to position [0, 1600]
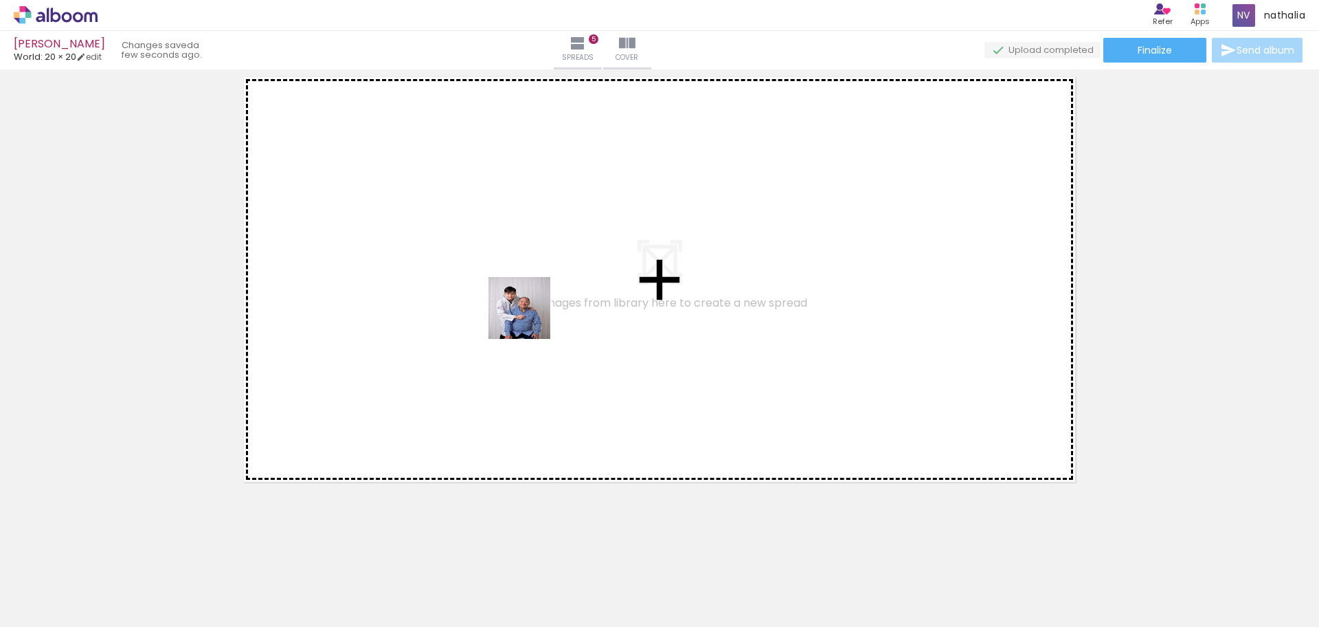
drag, startPoint x: 476, startPoint y: 596, endPoint x: 530, endPoint y: 306, distance: 294.9
click at [530, 306] on quentale-workspace at bounding box center [659, 313] width 1319 height 627
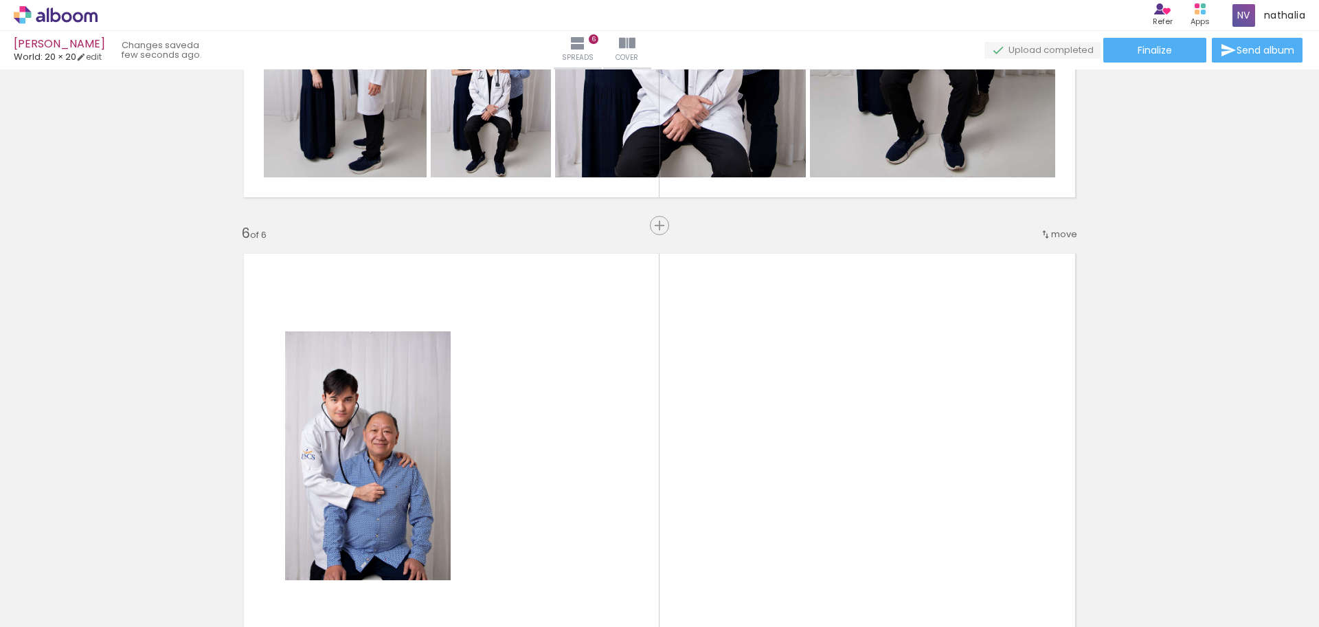
scroll to position [2233, 0]
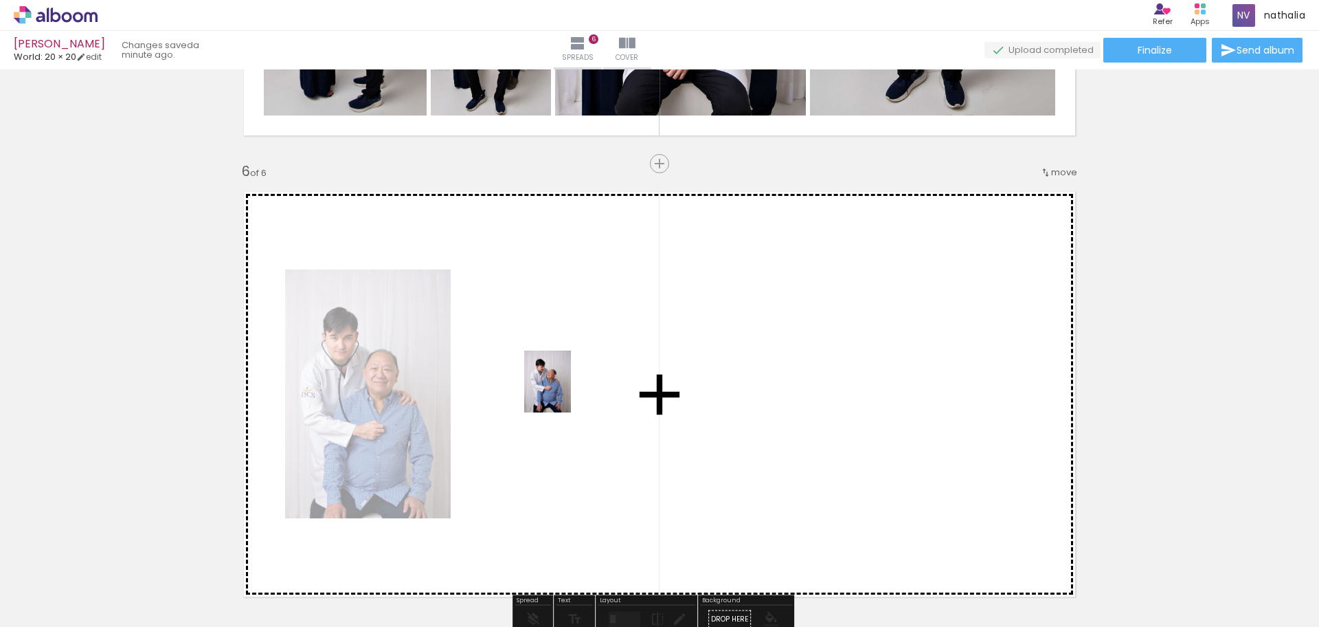
drag, startPoint x: 551, startPoint y: 596, endPoint x: 565, endPoint y: 392, distance: 204.5
click at [565, 392] on quentale-workspace at bounding box center [659, 313] width 1319 height 627
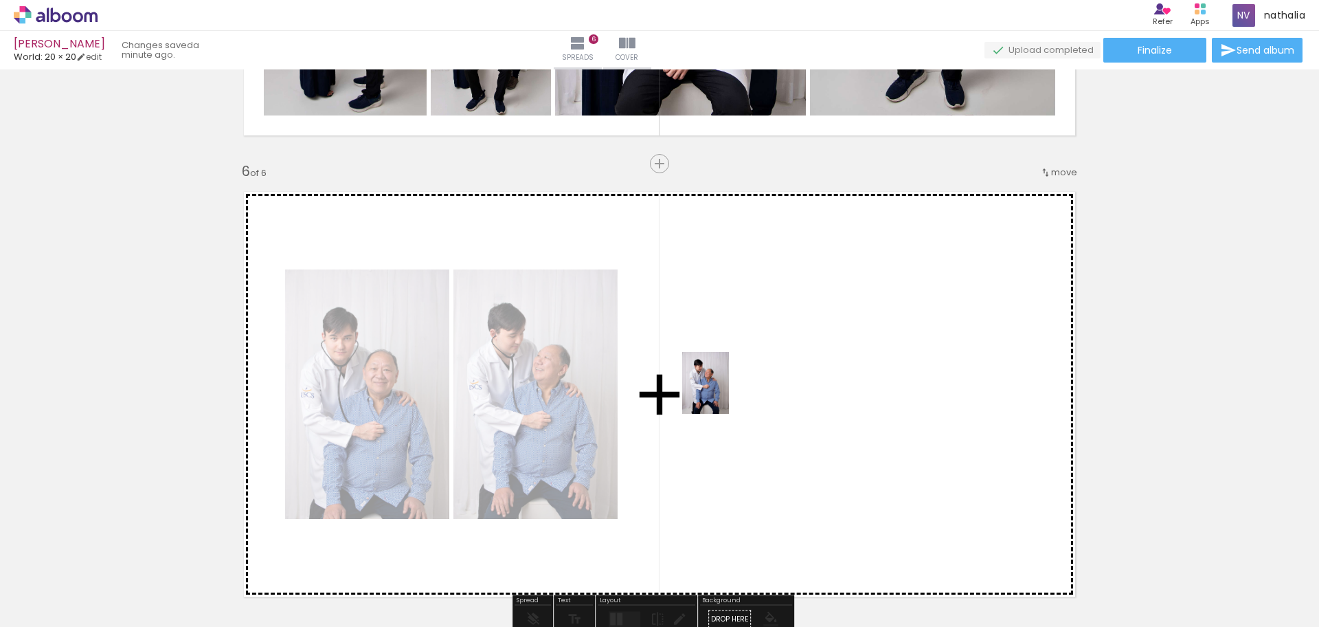
drag, startPoint x: 635, startPoint y: 587, endPoint x: 723, endPoint y: 393, distance: 213.4
click at [723, 393] on quentale-workspace at bounding box center [659, 313] width 1319 height 627
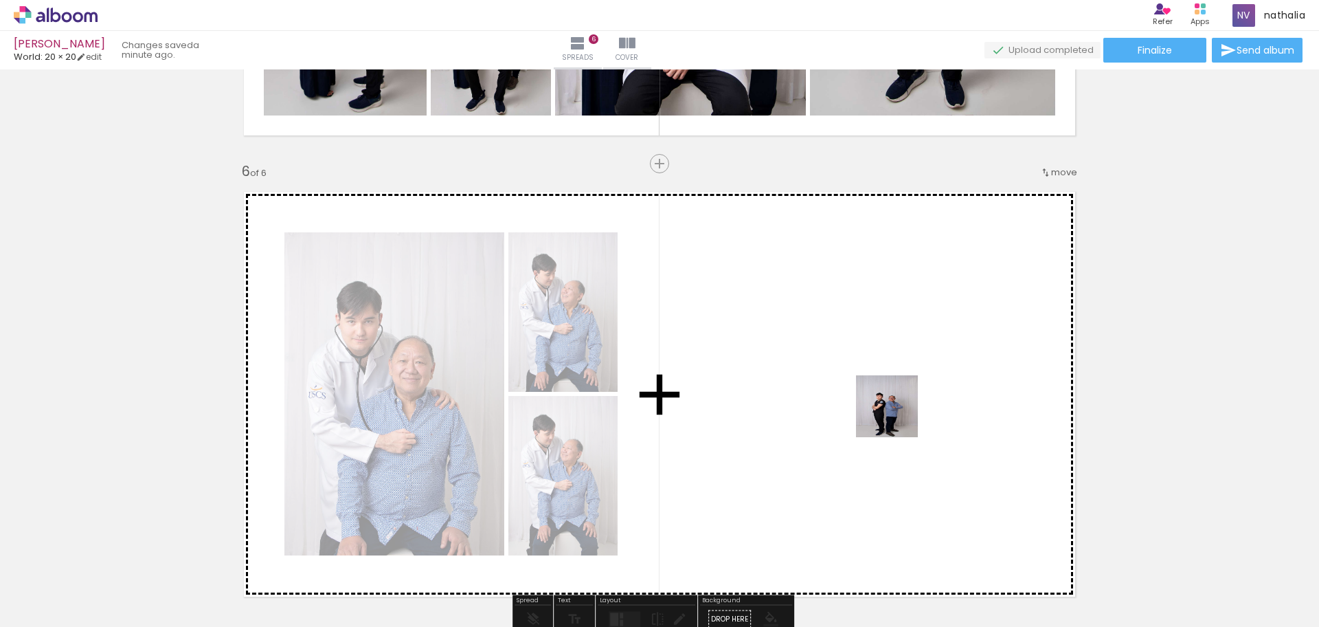
drag, startPoint x: 1003, startPoint y: 591, endPoint x: 893, endPoint y: 413, distance: 209.7
click at [893, 413] on quentale-workspace at bounding box center [659, 313] width 1319 height 627
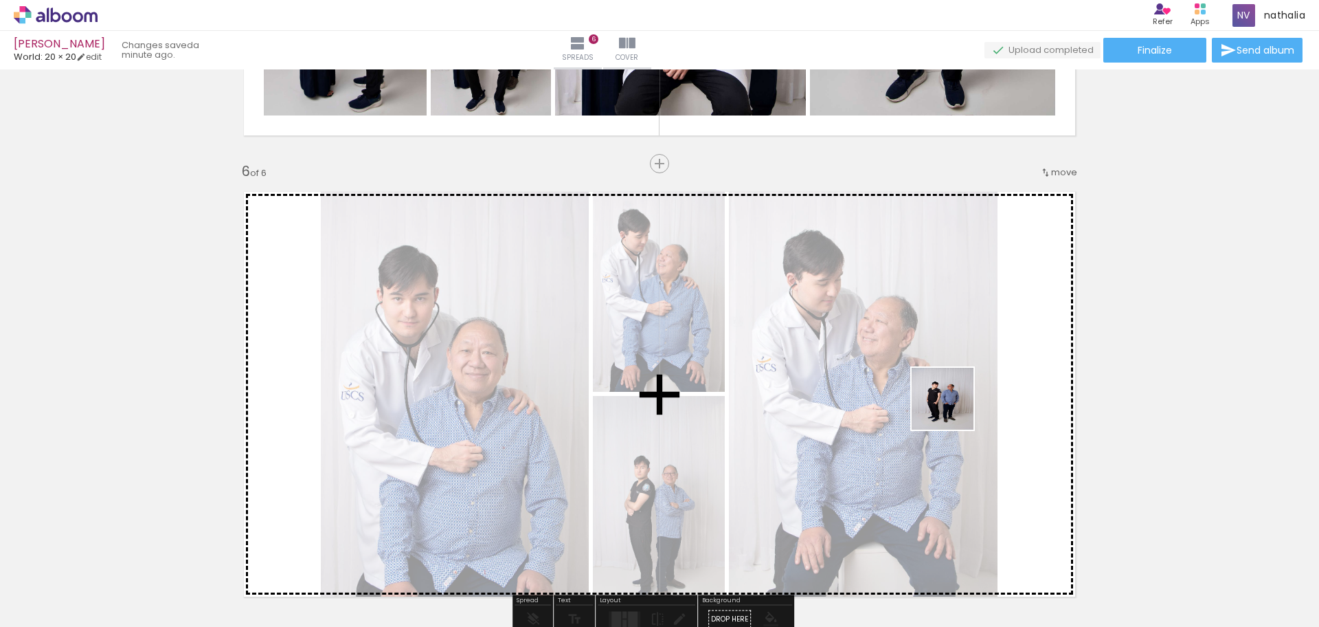
drag, startPoint x: 1082, startPoint y: 602, endPoint x: 952, endPoint y: 409, distance: 232.6
click at [952, 409] on quentale-workspace at bounding box center [659, 313] width 1319 height 627
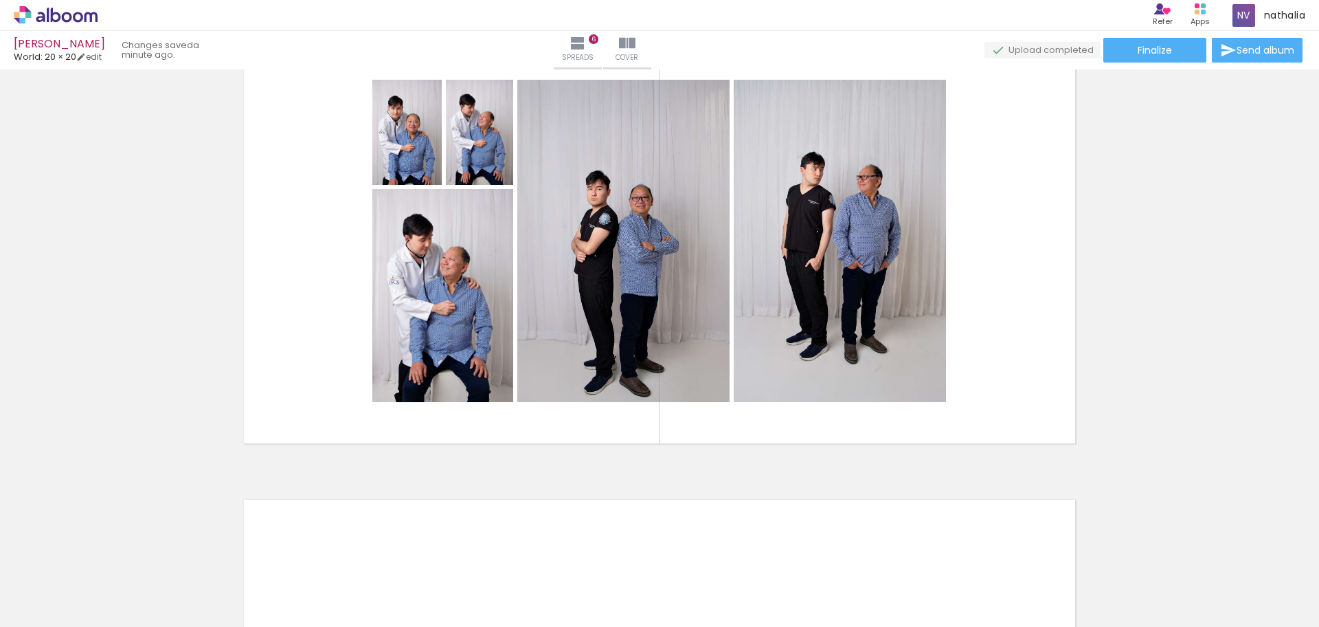
scroll to position [2352, 0]
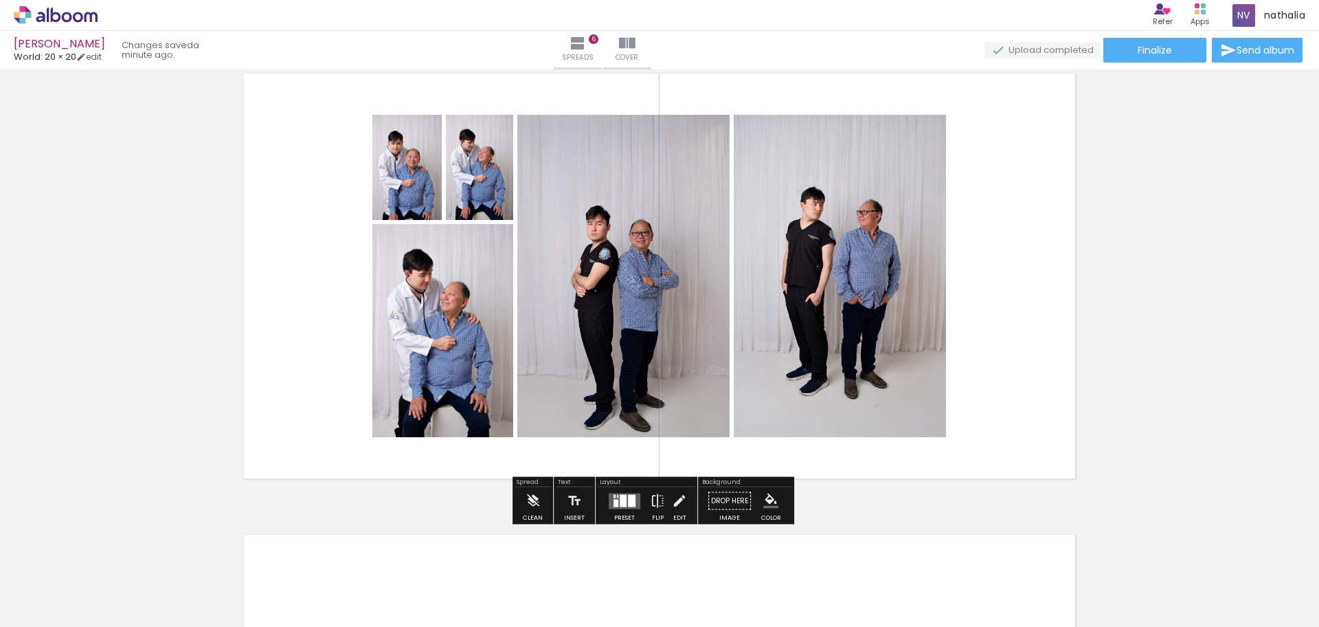
click at [620, 495] on div at bounding box center [623, 500] width 7 height 12
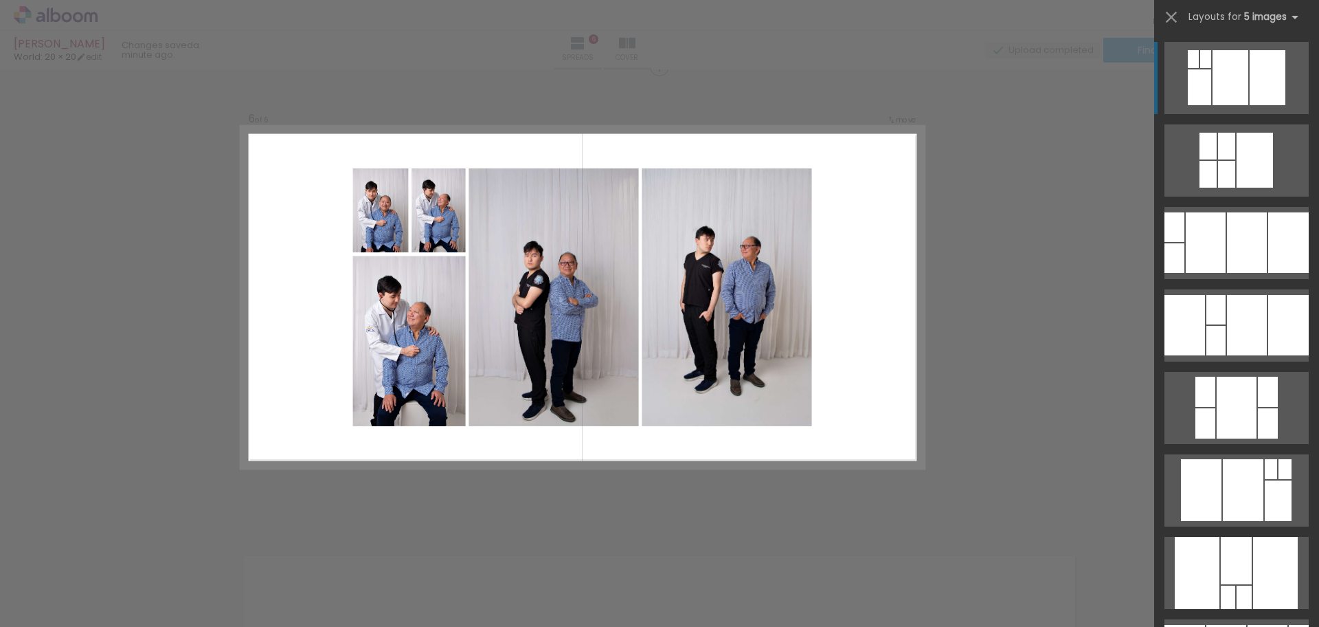
scroll to position [2323, 0]
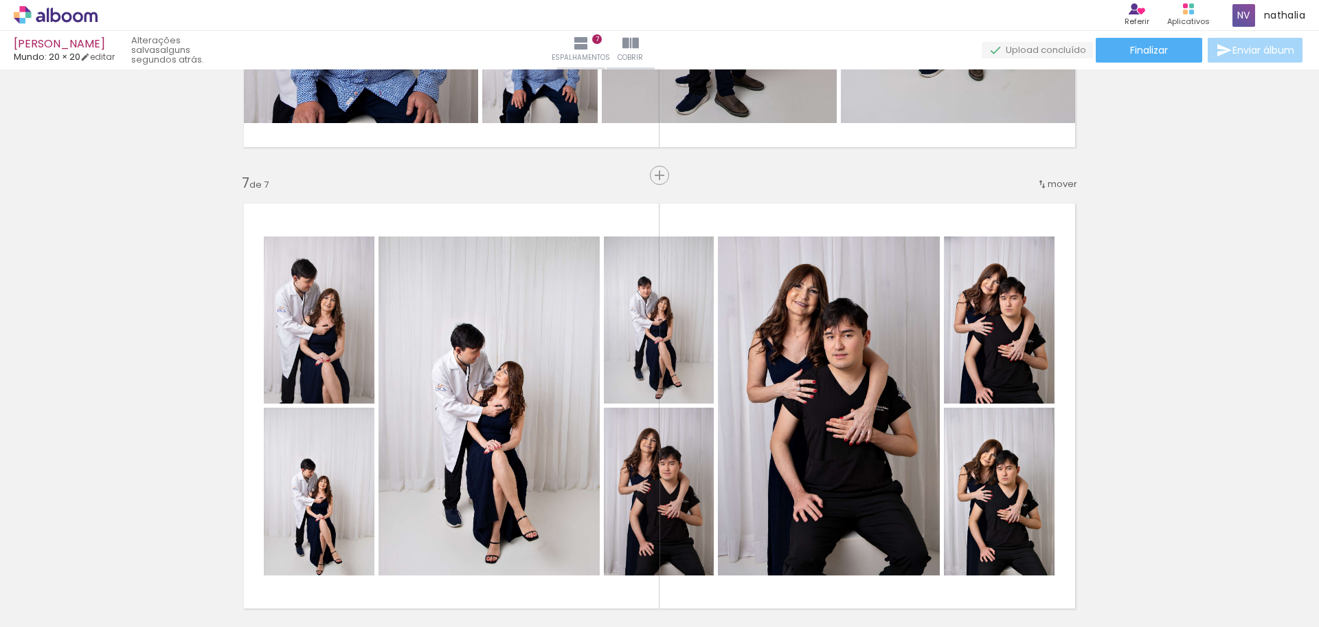
scroll to position [0, 1952]
click at [1182, 51] on paper-button "Finalizar" at bounding box center [1149, 50] width 106 height 25
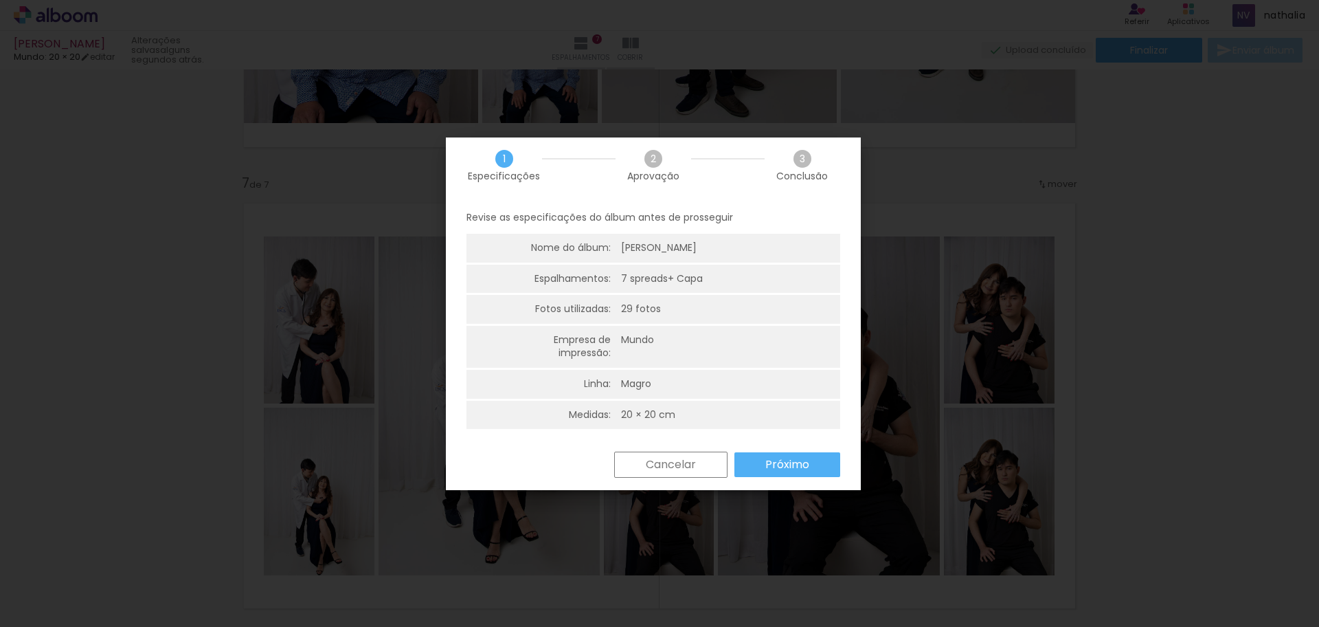
scroll to position [16, 0]
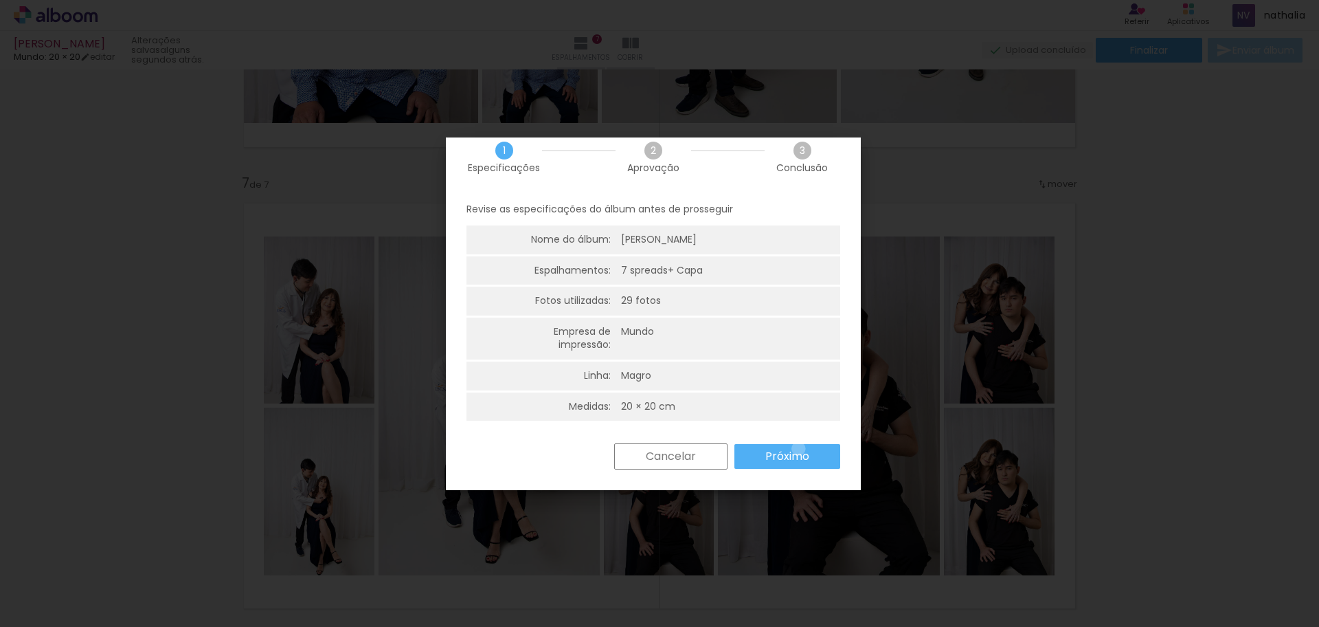
click at [798, 449] on font "Próximo" at bounding box center [787, 456] width 44 height 16
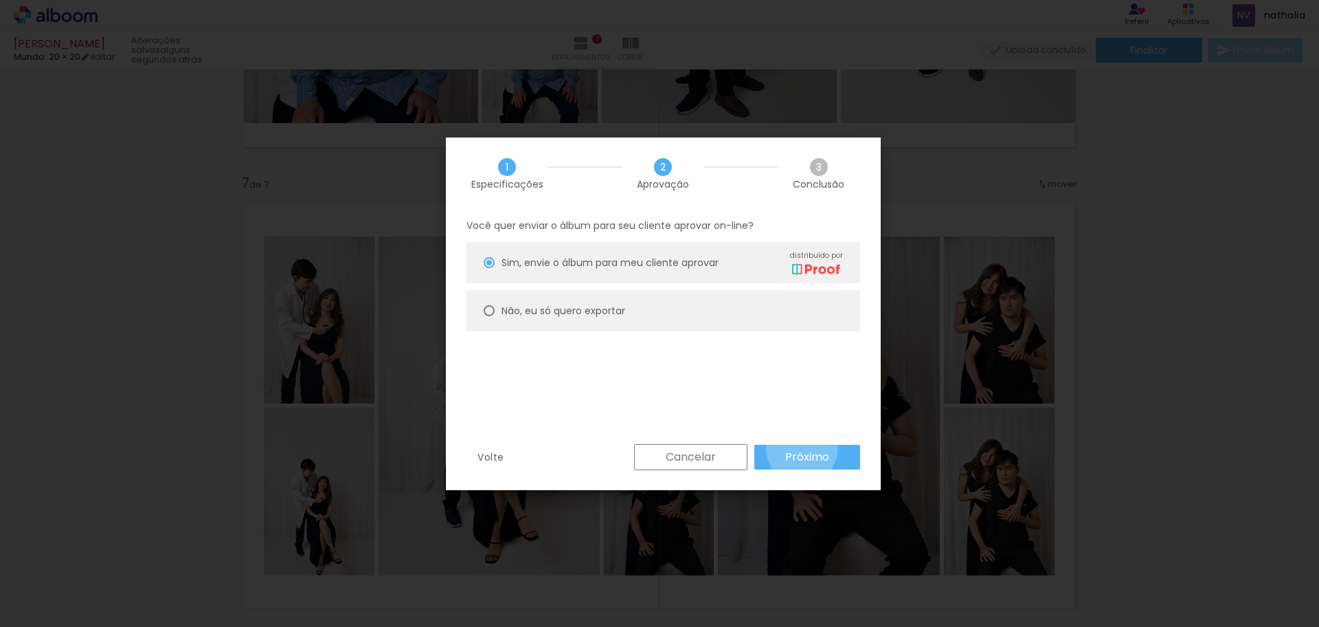
click at [798, 449] on font "Próximo" at bounding box center [807, 457] width 44 height 16
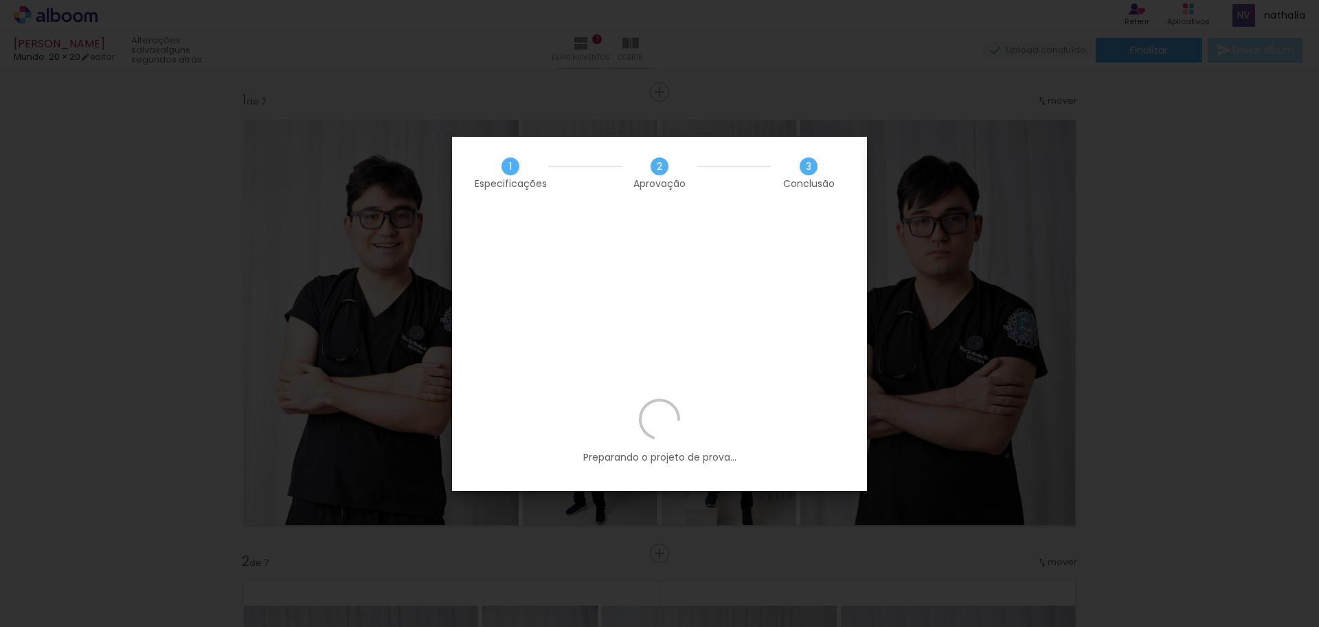
scroll to position [0, 1952]
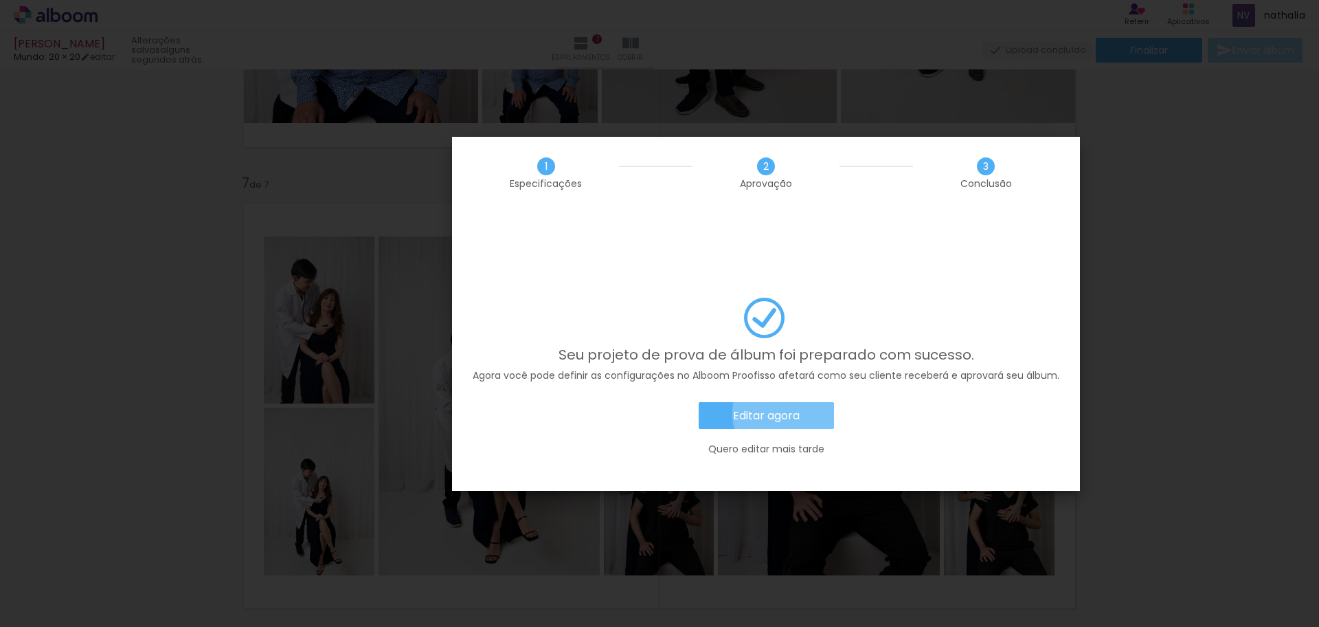
click at [711, 402] on paper-button "Editar agora" at bounding box center [766, 415] width 135 height 27
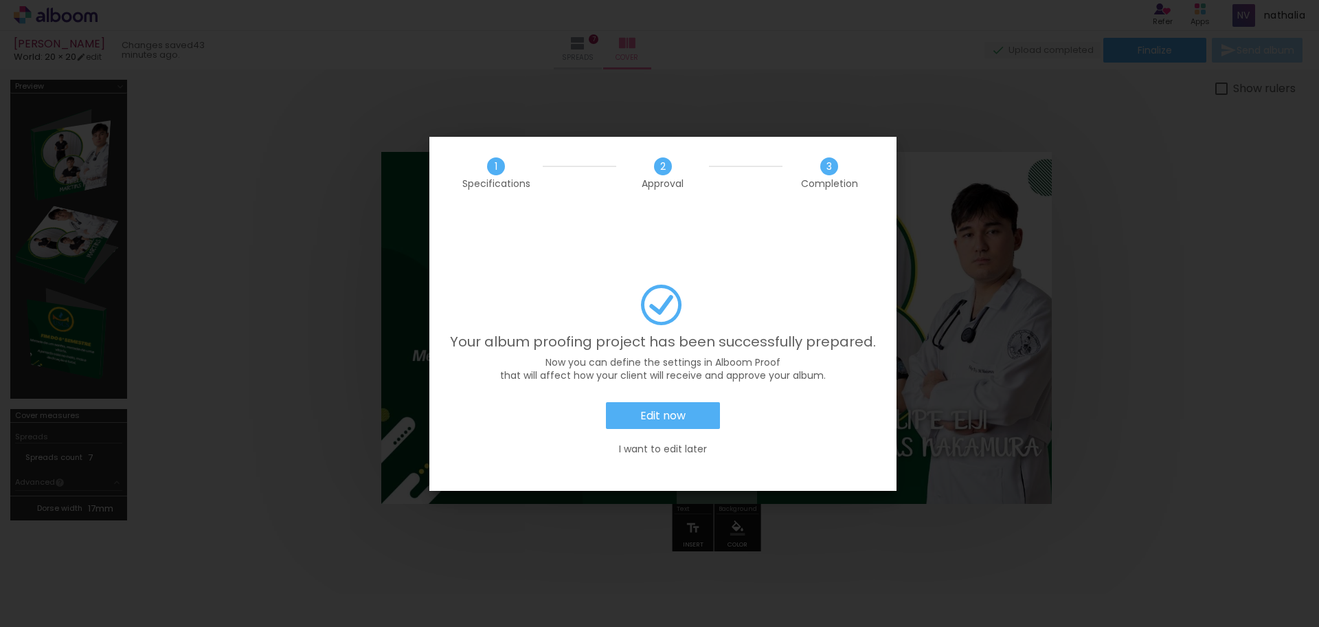
click at [685, 402] on paper-button "Edit now" at bounding box center [663, 415] width 114 height 27
